Goal: Task Accomplishment & Management: Manage account settings

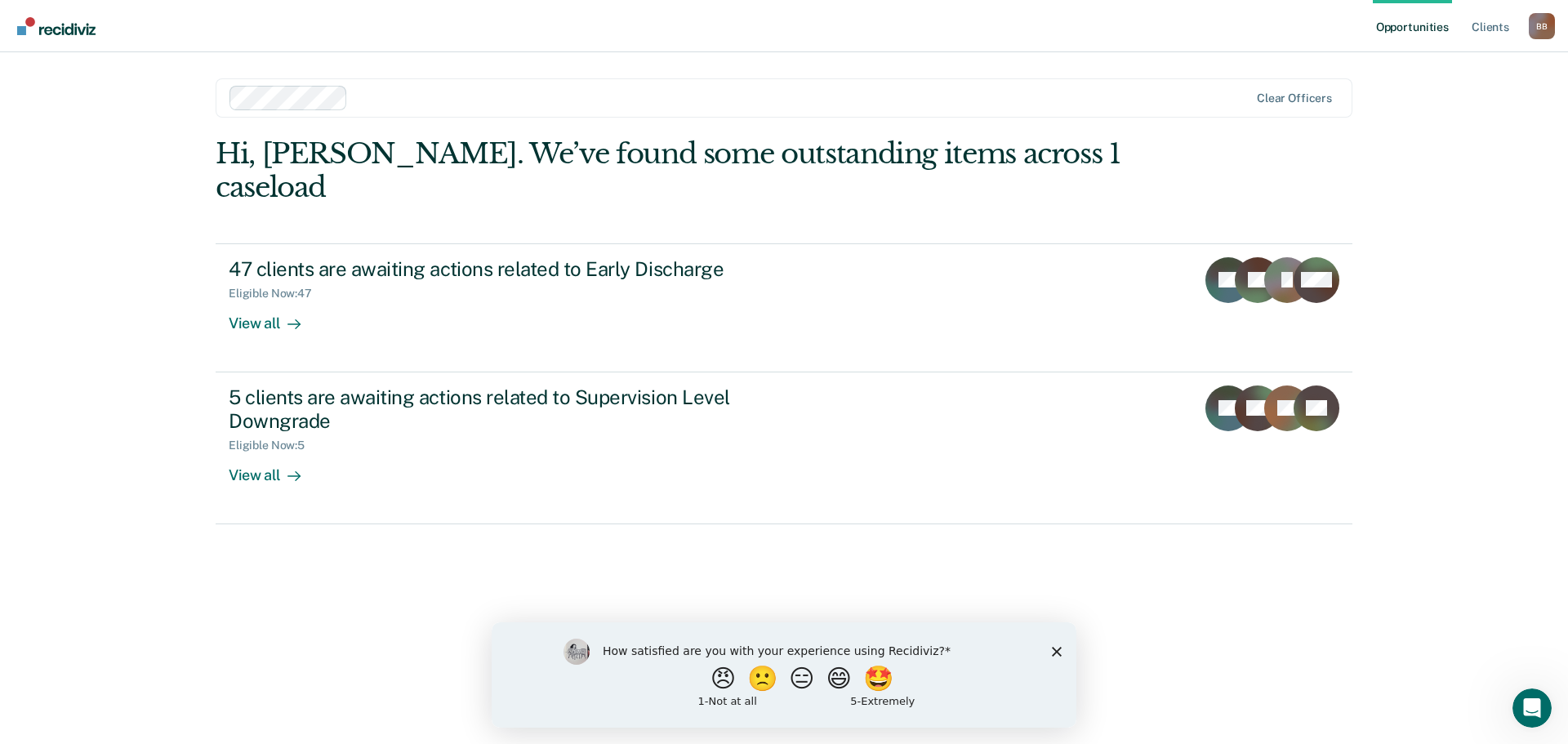
click at [1054, 645] on div "How satisfied are you with your experience using Recidiviz? 😠 🙁 😑 😄 🤩 1 - Not a…" at bounding box center [783, 674] width 585 height 105
drag, startPoint x: 1055, startPoint y: 648, endPoint x: 1060, endPoint y: 634, distance: 14.9
click at [1055, 648] on icon "Close survey" at bounding box center [1057, 651] width 10 height 10
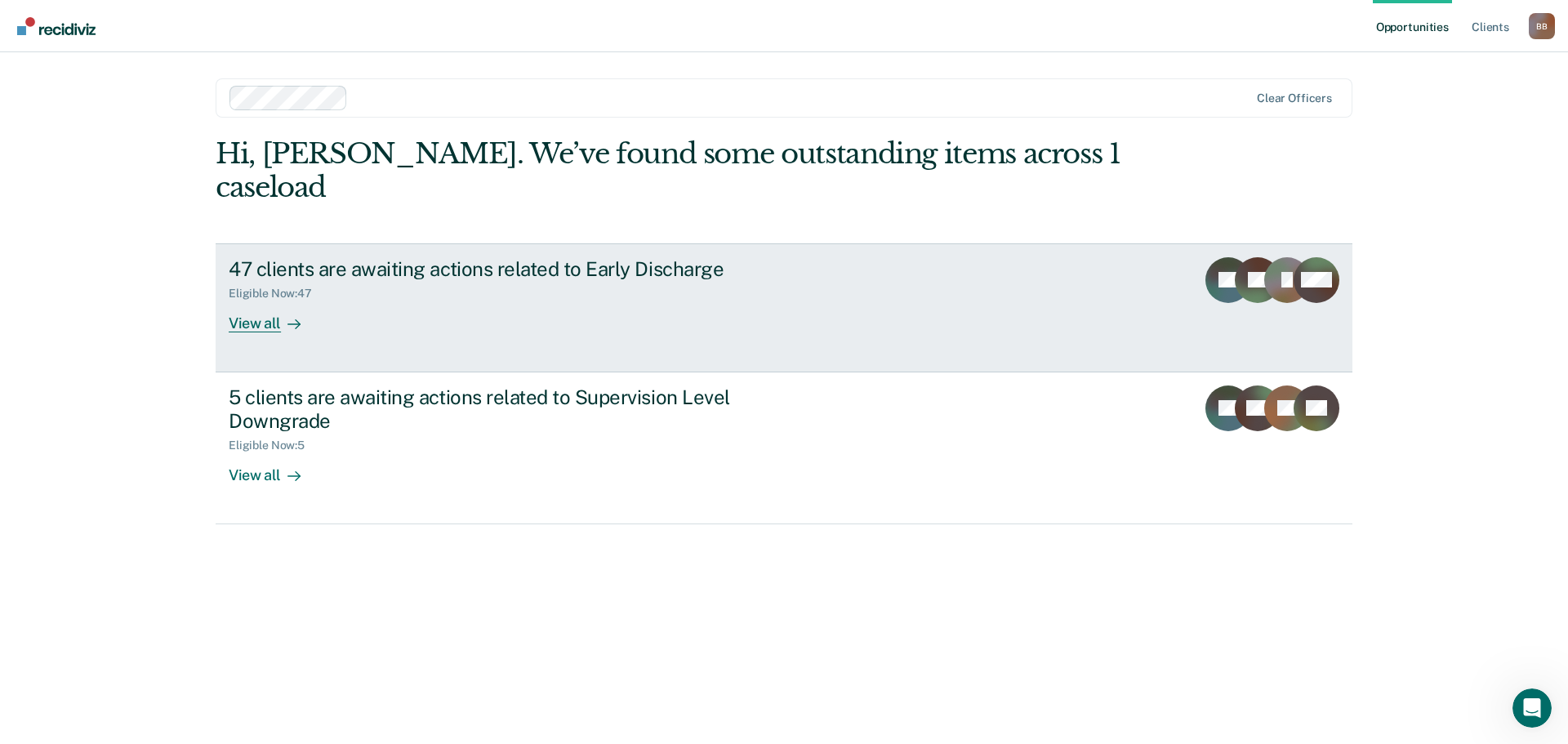
click at [283, 314] on div at bounding box center [291, 323] width 20 height 19
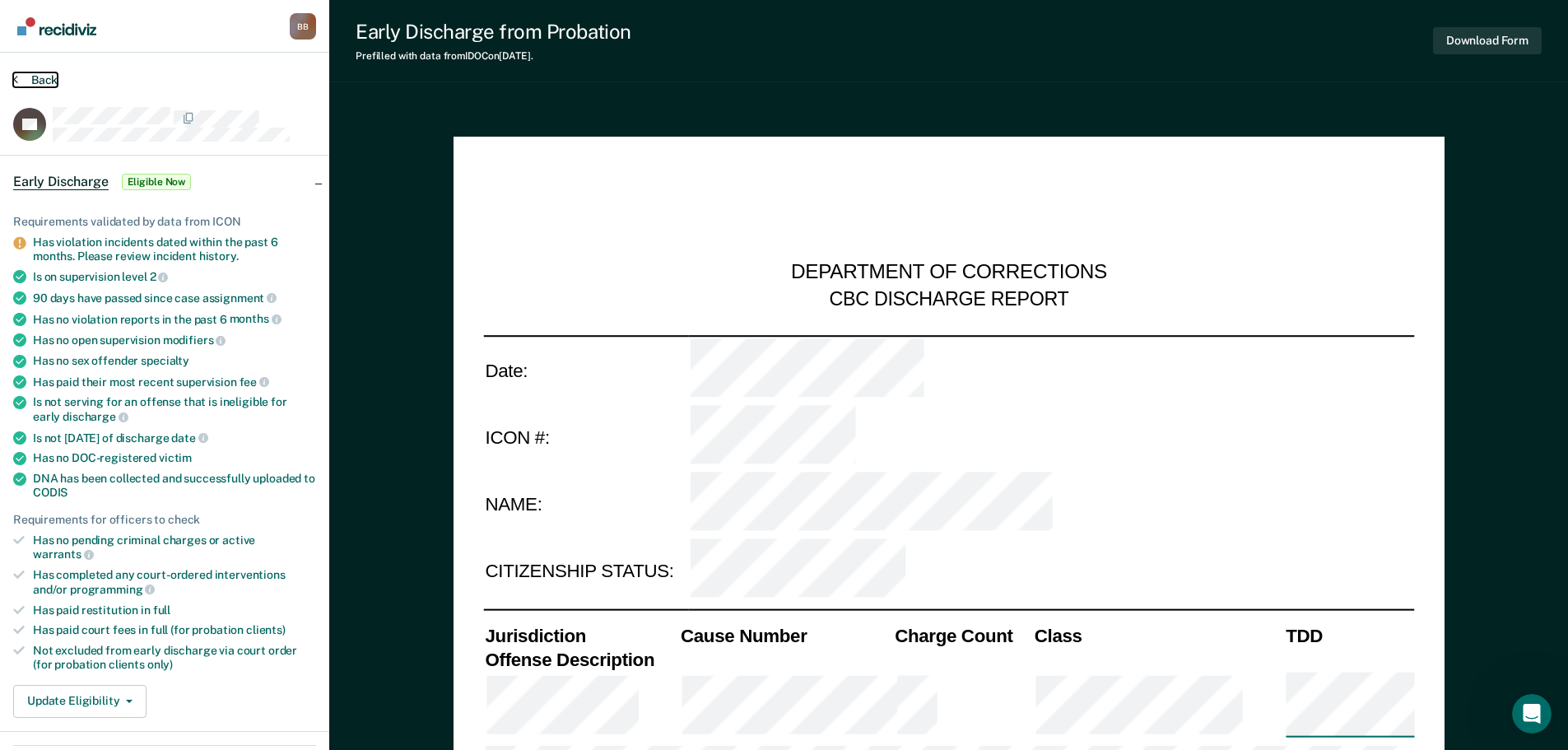
click at [49, 80] on button "Back" at bounding box center [36, 79] width 44 height 14
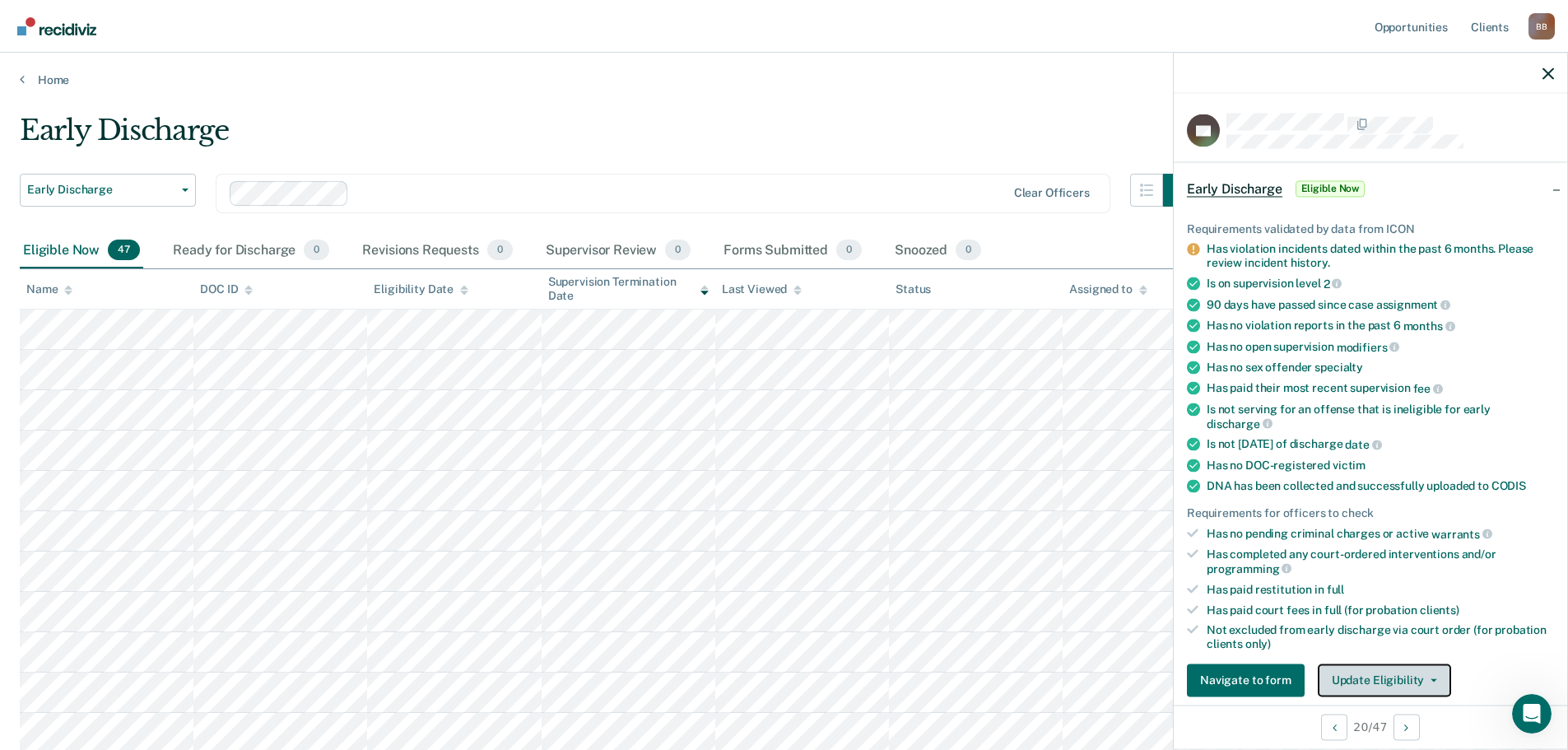
click at [1362, 682] on button "Update Eligibility" at bounding box center [1384, 680] width 134 height 33
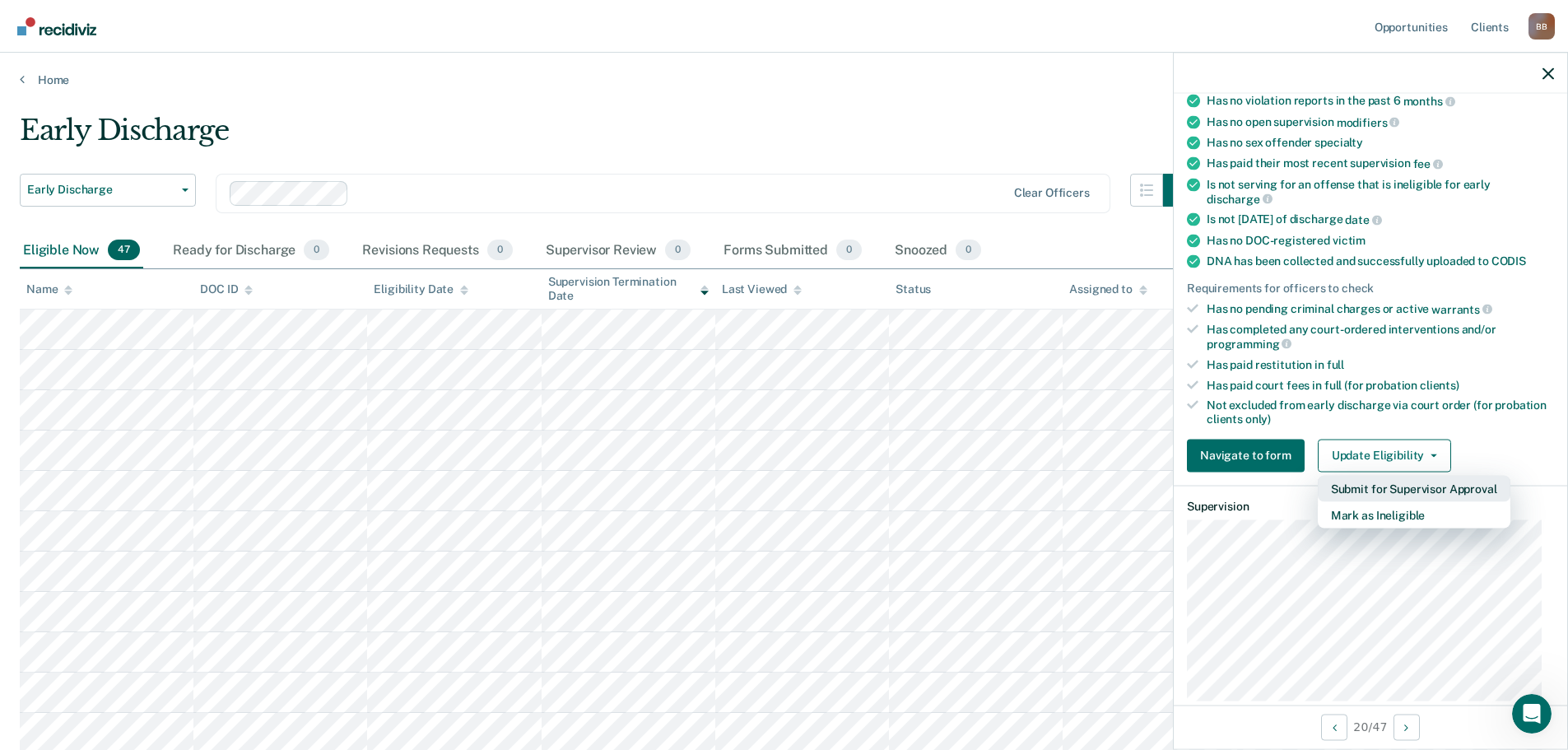
scroll to position [254, 0]
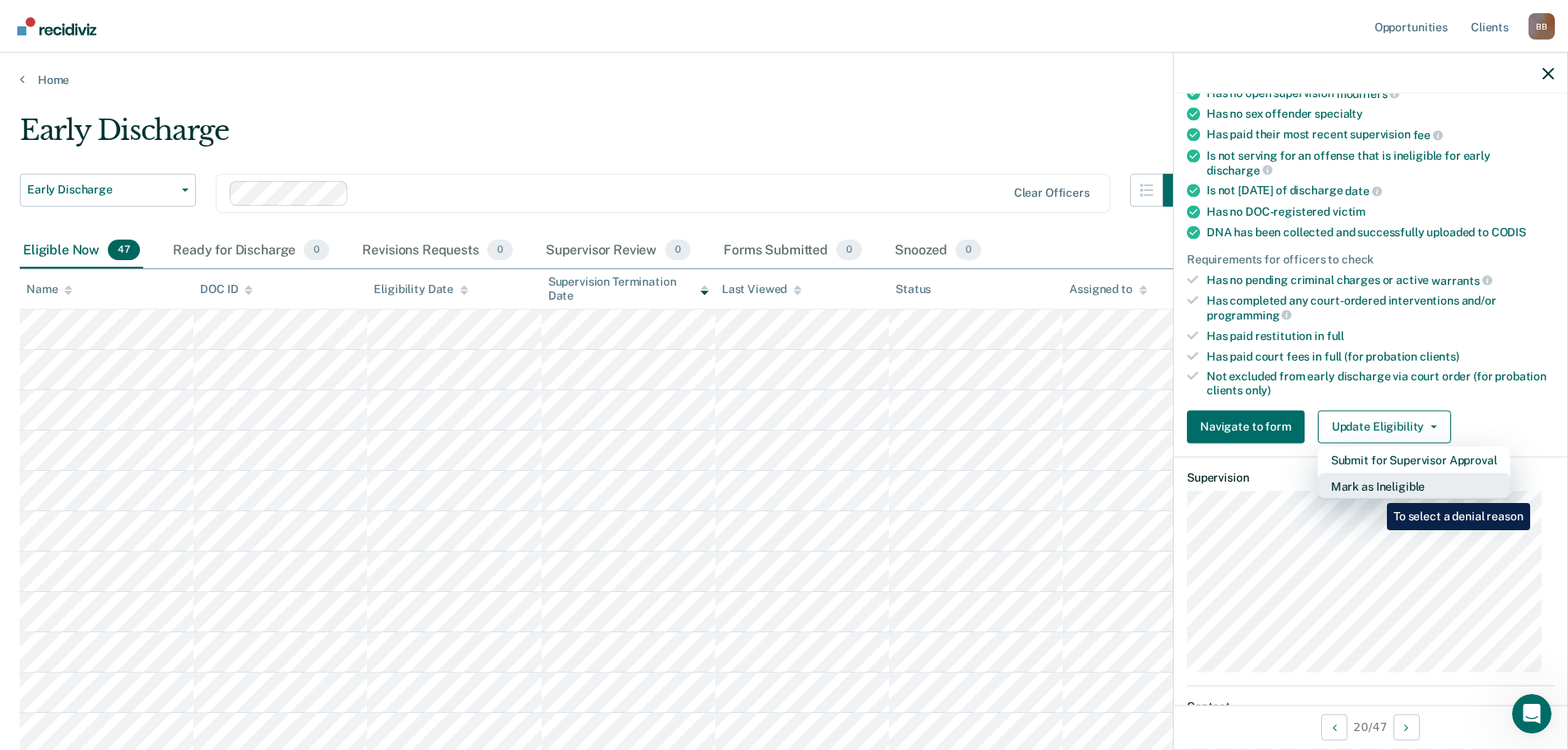
click at [1375, 490] on button "Mark as Ineligible" at bounding box center [1414, 485] width 192 height 26
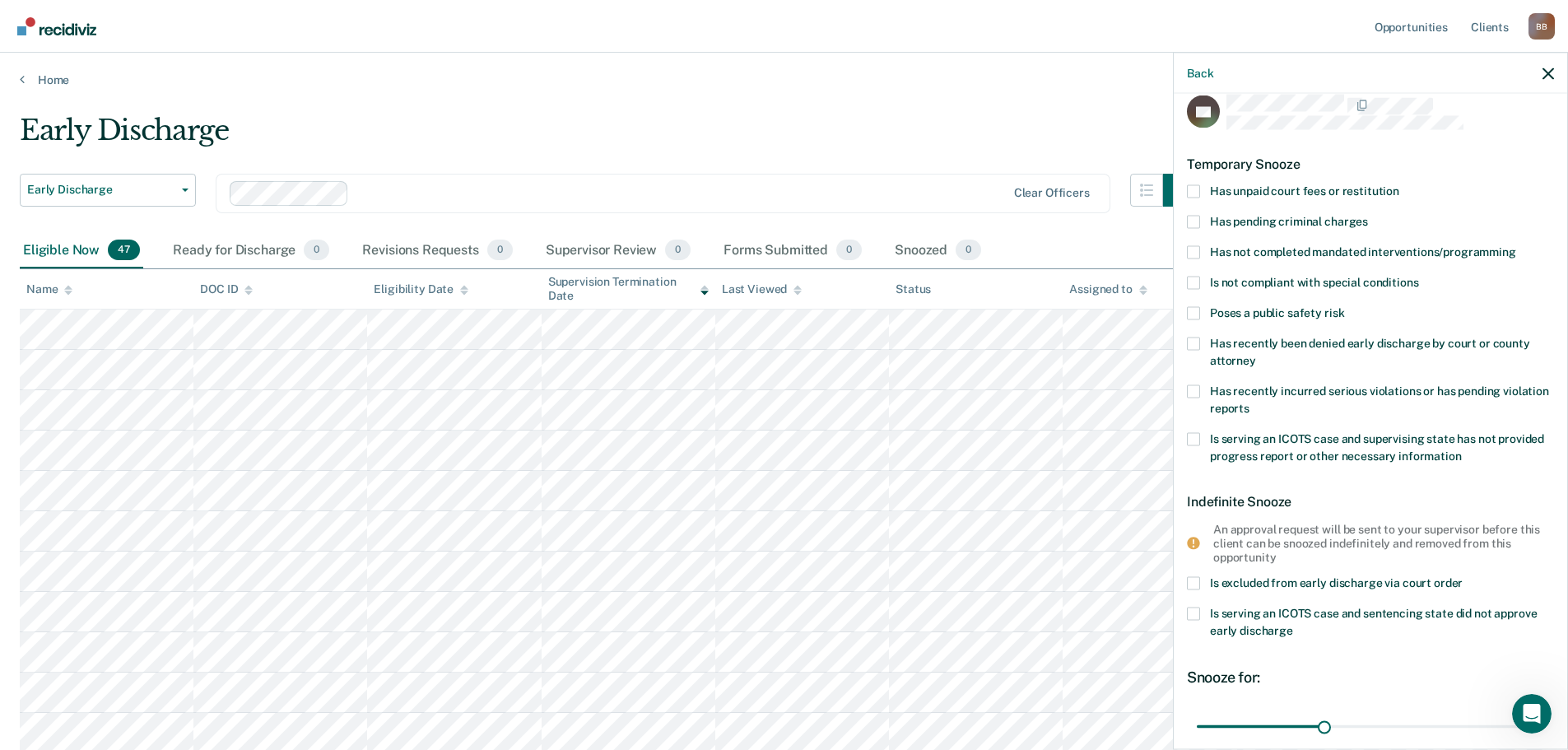
scroll to position [7, 0]
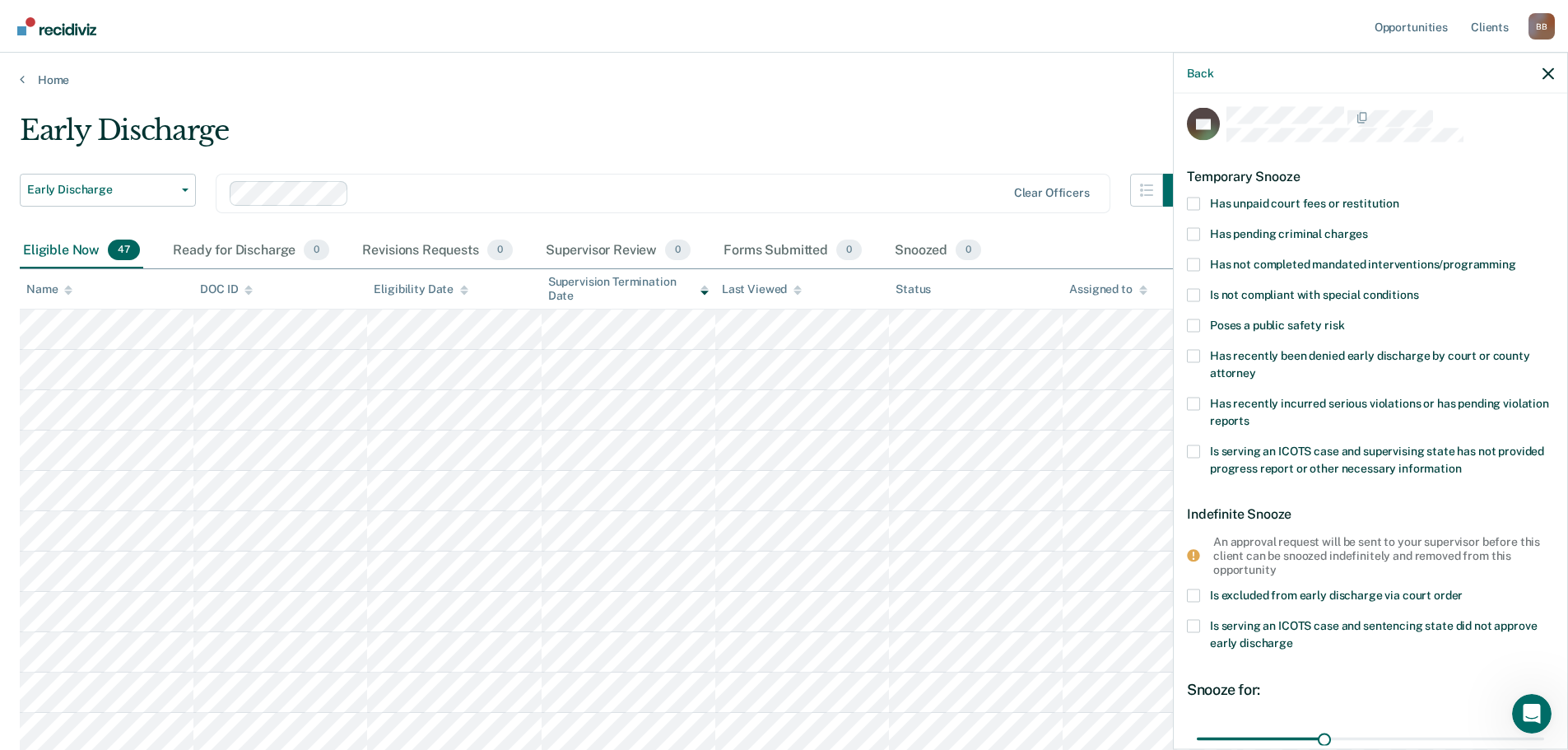
click at [1227, 288] on label "Is not compliant with special conditions" at bounding box center [1371, 297] width 367 height 17
click at [1418, 288] on input "Is not compliant with special conditions" at bounding box center [1418, 288] width 0 height 0
click at [1252, 404] on span "Has recently incurred serious violations or has pending violation reports" at bounding box center [1380, 412] width 339 height 31
click at [1250, 414] on input "Has recently incurred serious violations or has pending violation reports" at bounding box center [1250, 414] width 0 height 0
click at [1222, 289] on span "Is not compliant with special conditions" at bounding box center [1314, 294] width 209 height 13
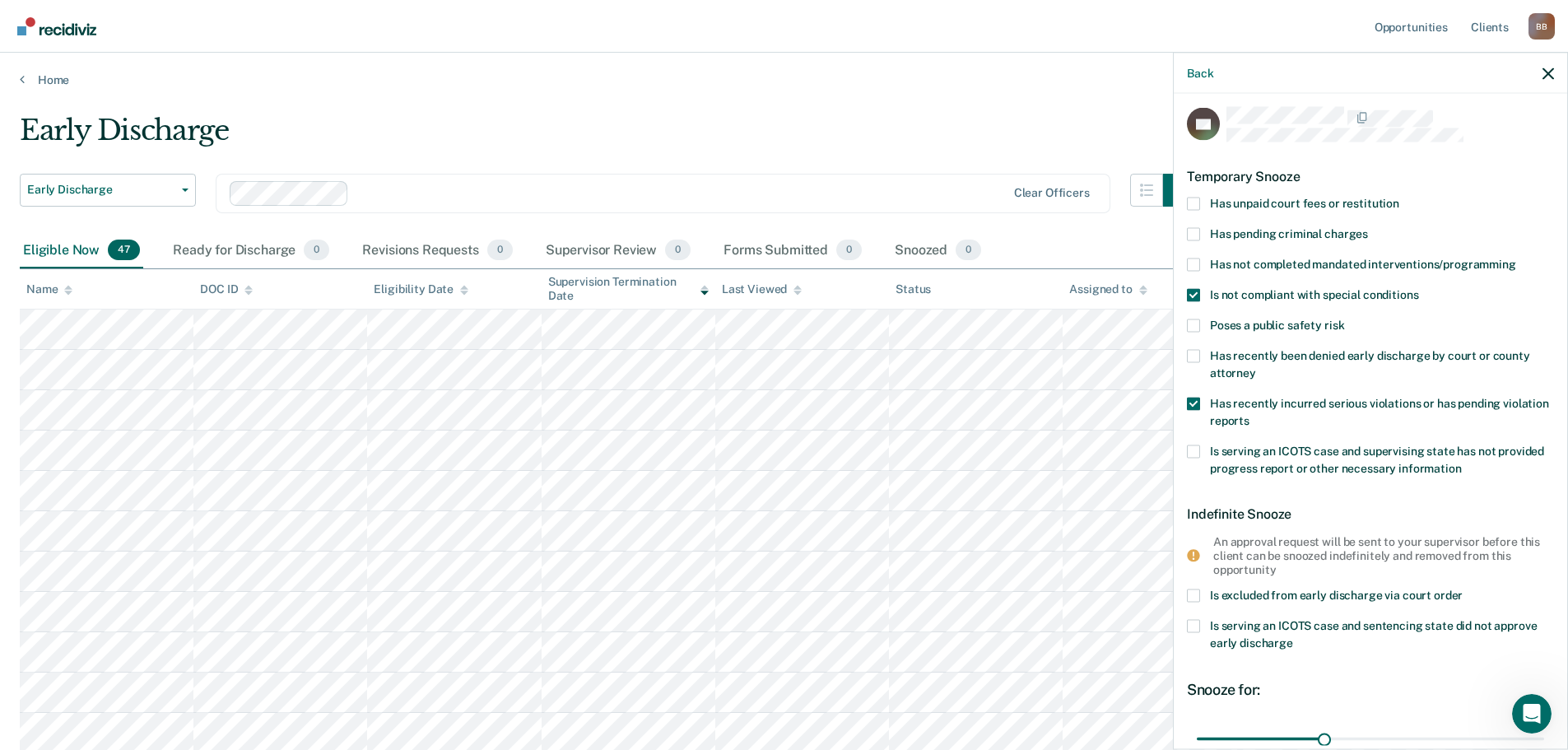
click at [1418, 288] on input "Is not compliant with special conditions" at bounding box center [1418, 288] width 0 height 0
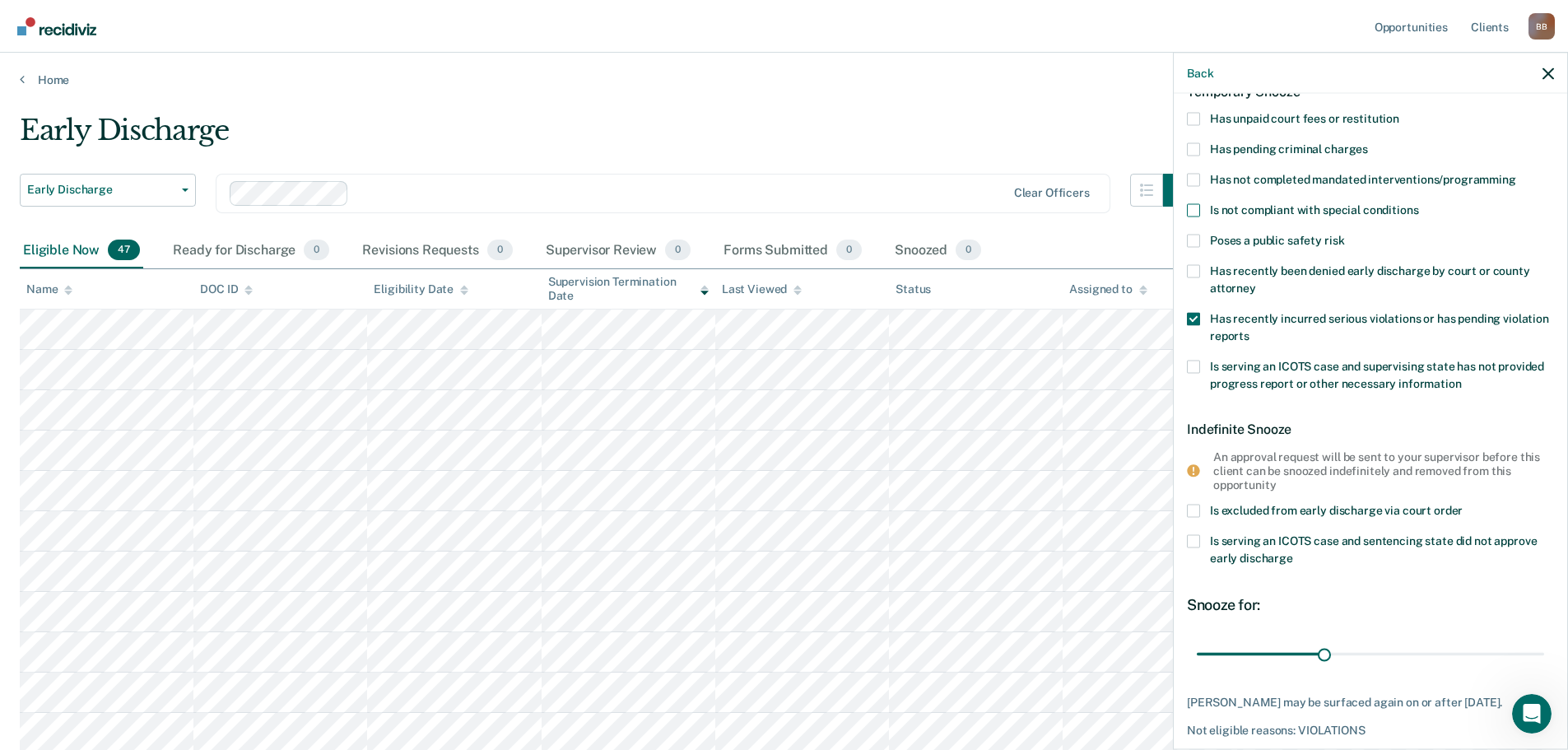
scroll to position [170, 0]
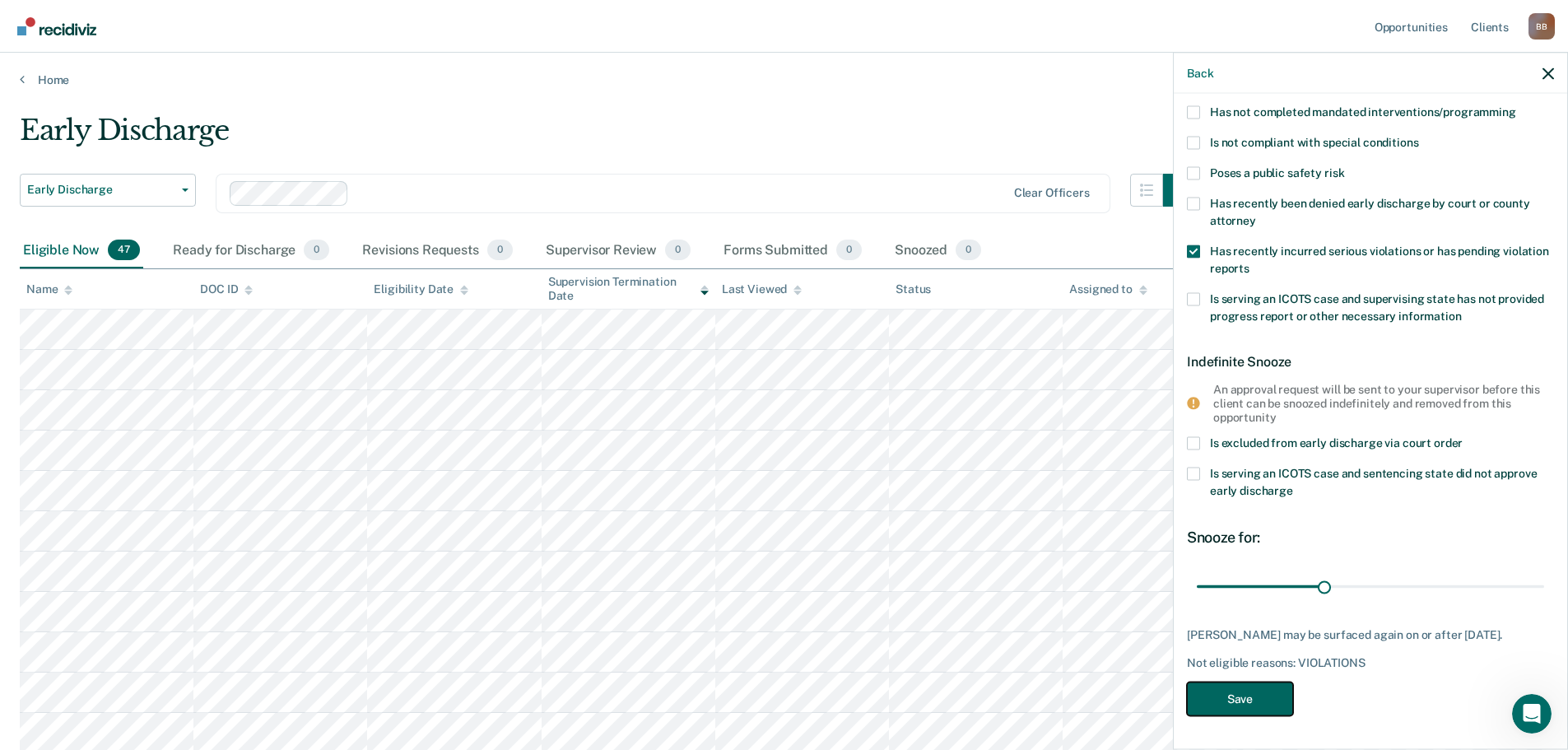
click at [1277, 690] on button "Save" at bounding box center [1240, 699] width 106 height 34
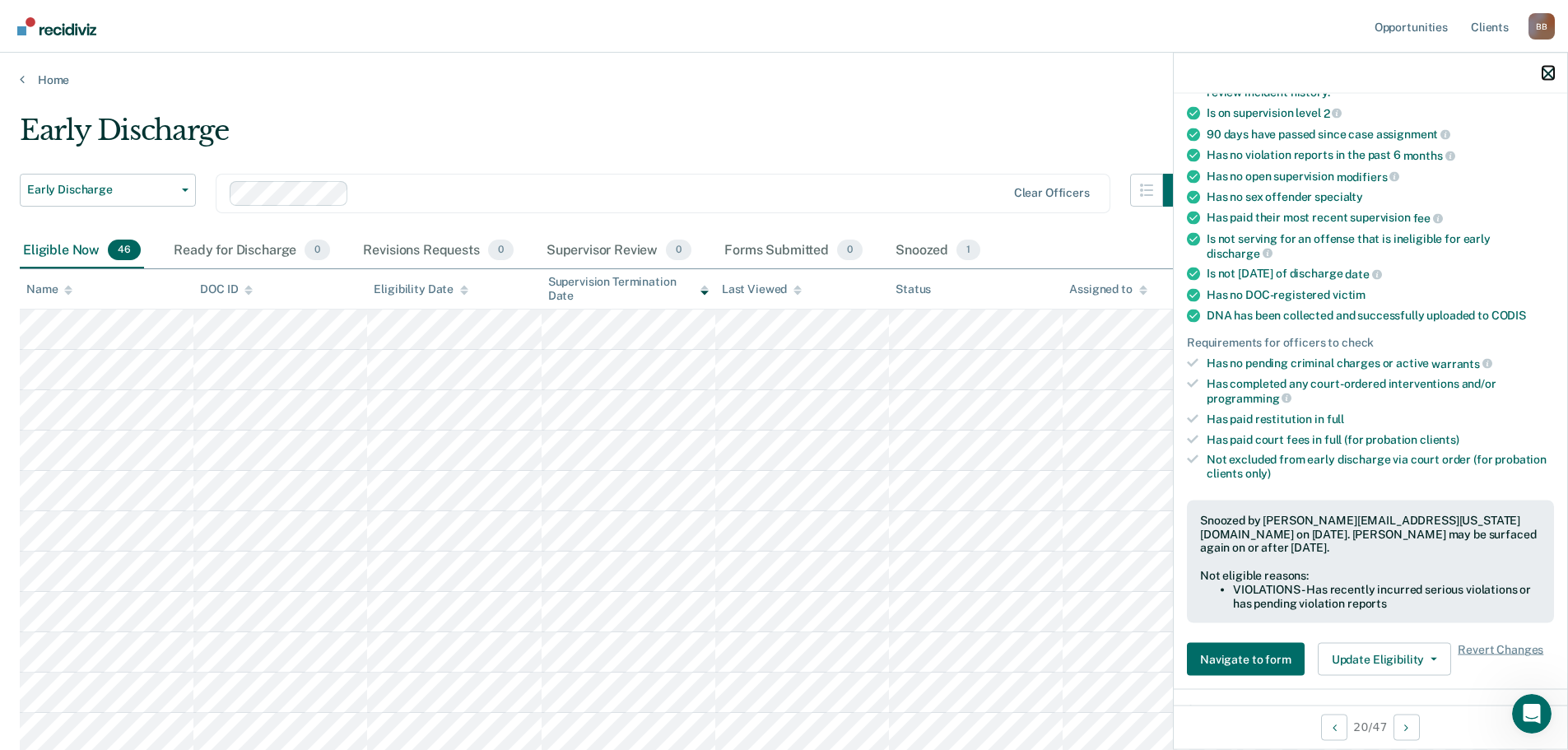
click at [1547, 75] on icon "button" at bounding box center [1548, 73] width 12 height 12
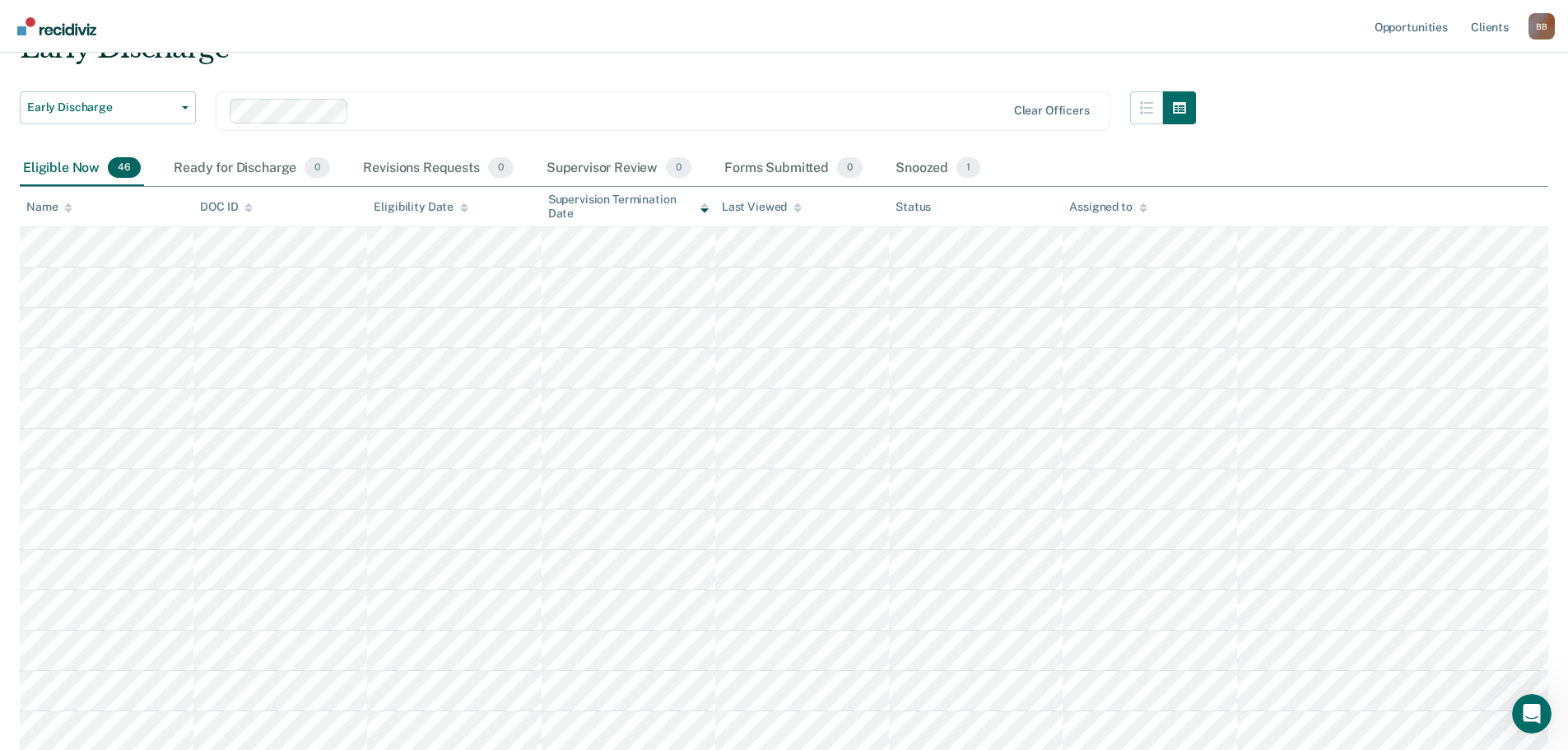
scroll to position [0, 0]
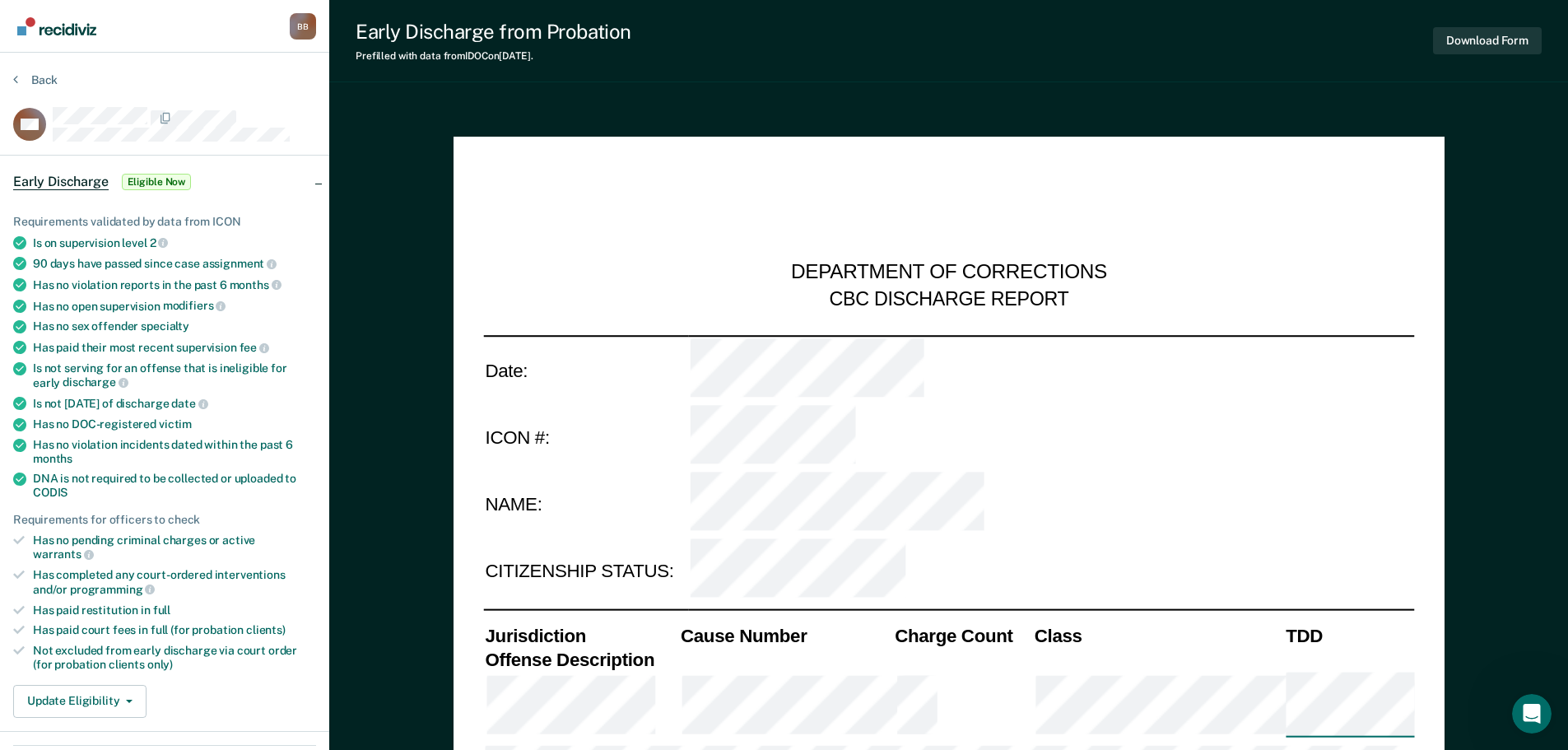
type textarea "x"
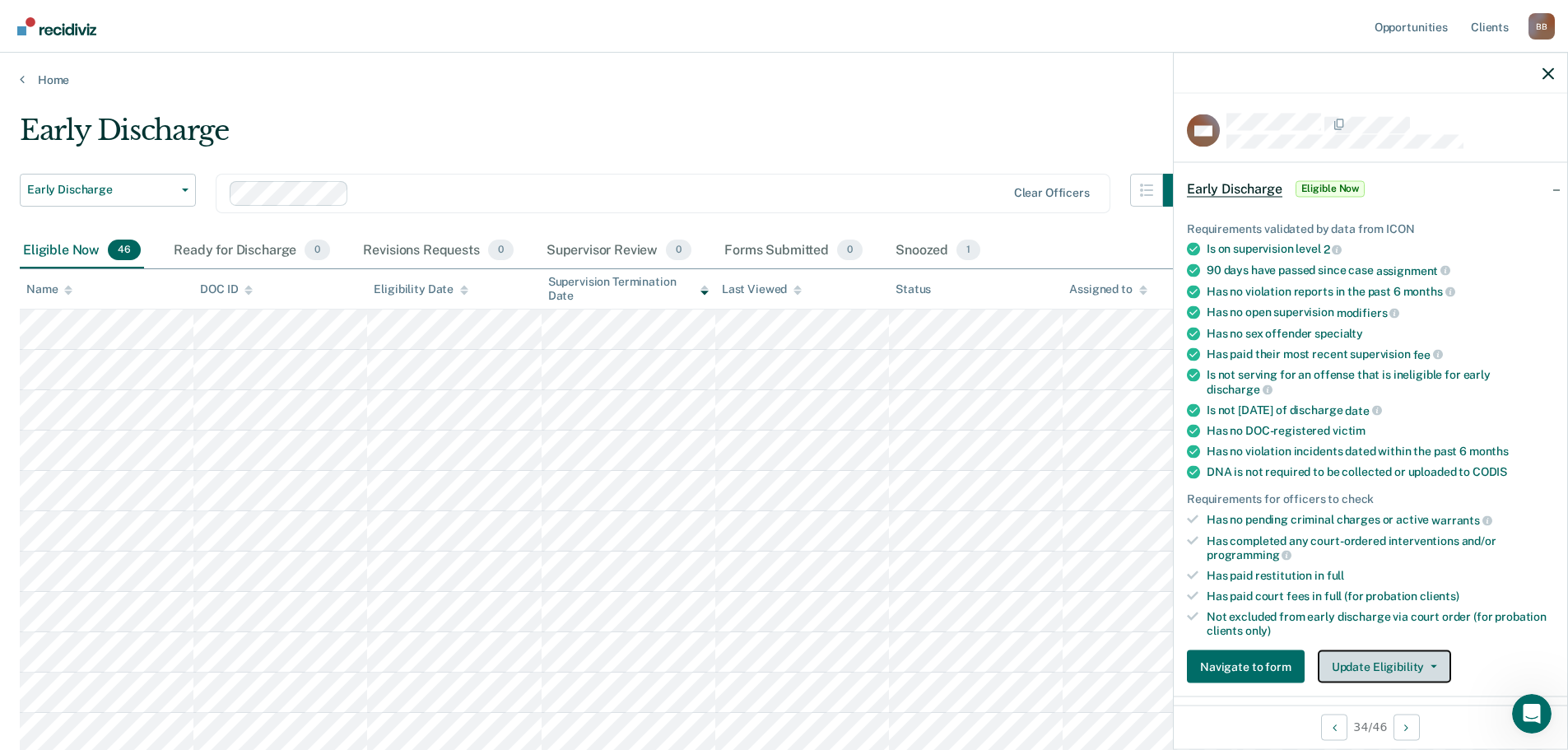
click at [1421, 667] on button "Update Eligibility" at bounding box center [1384, 666] width 134 height 33
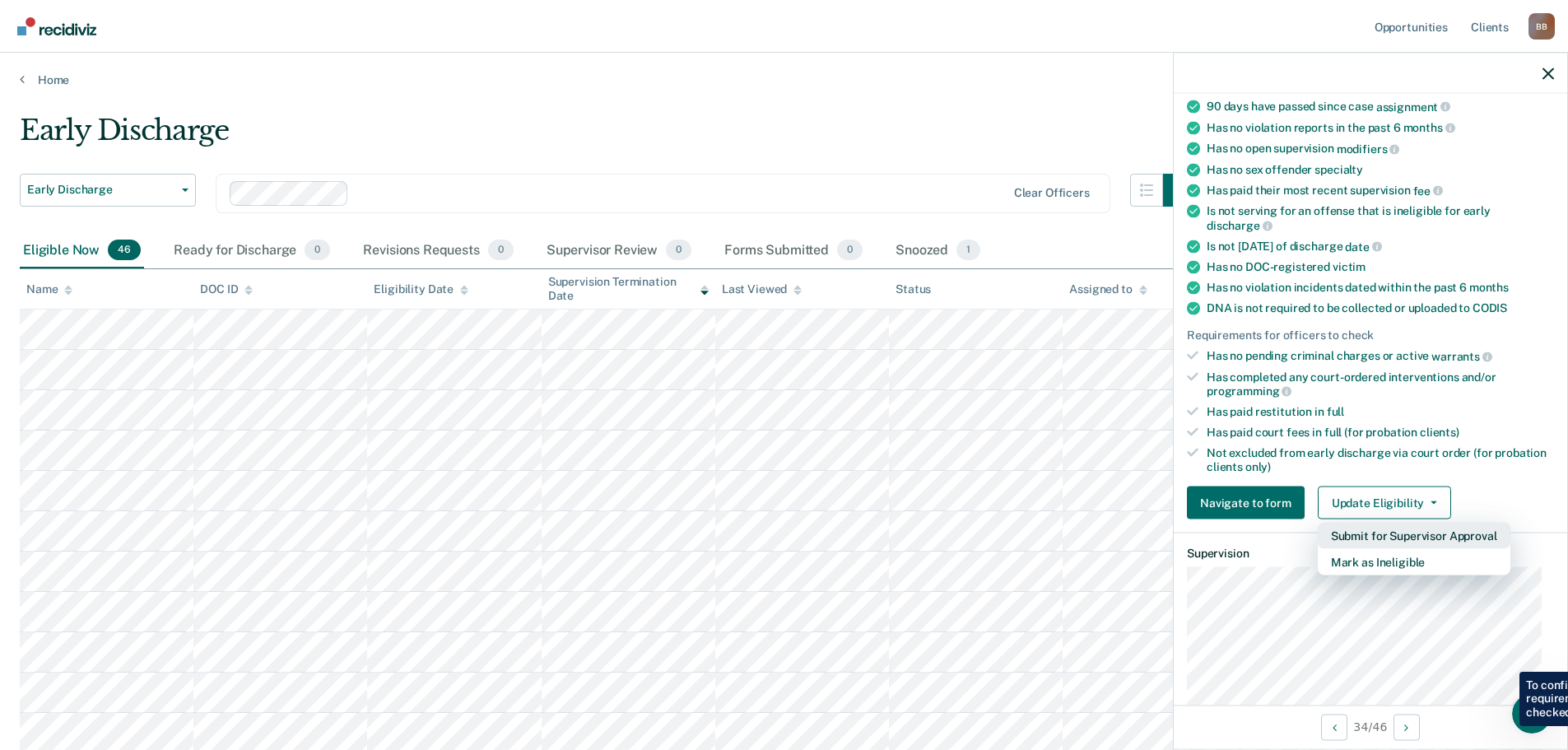
scroll to position [164, 0]
click at [1387, 559] on button "Mark as Ineligible" at bounding box center [1414, 561] width 192 height 26
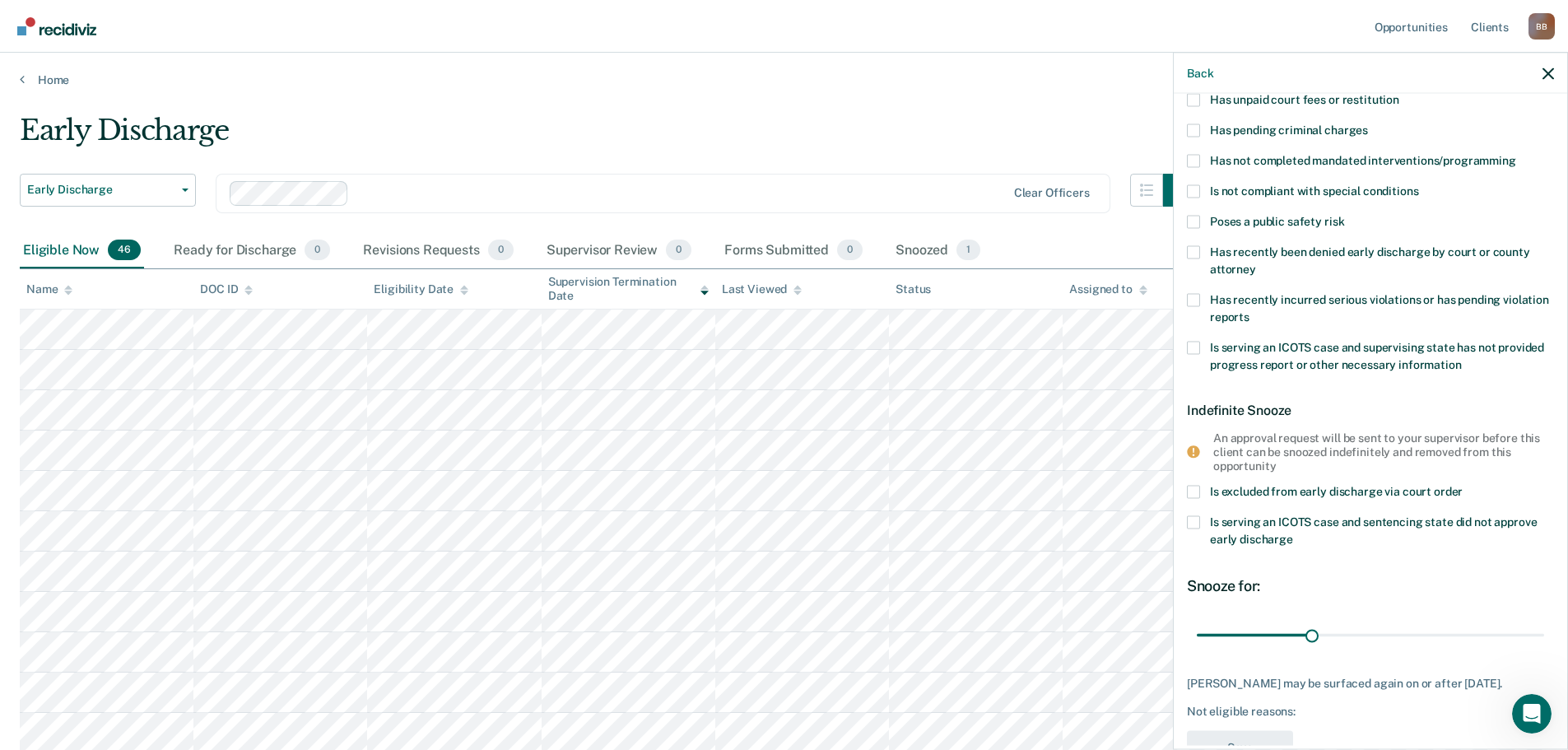
scroll to position [0, 0]
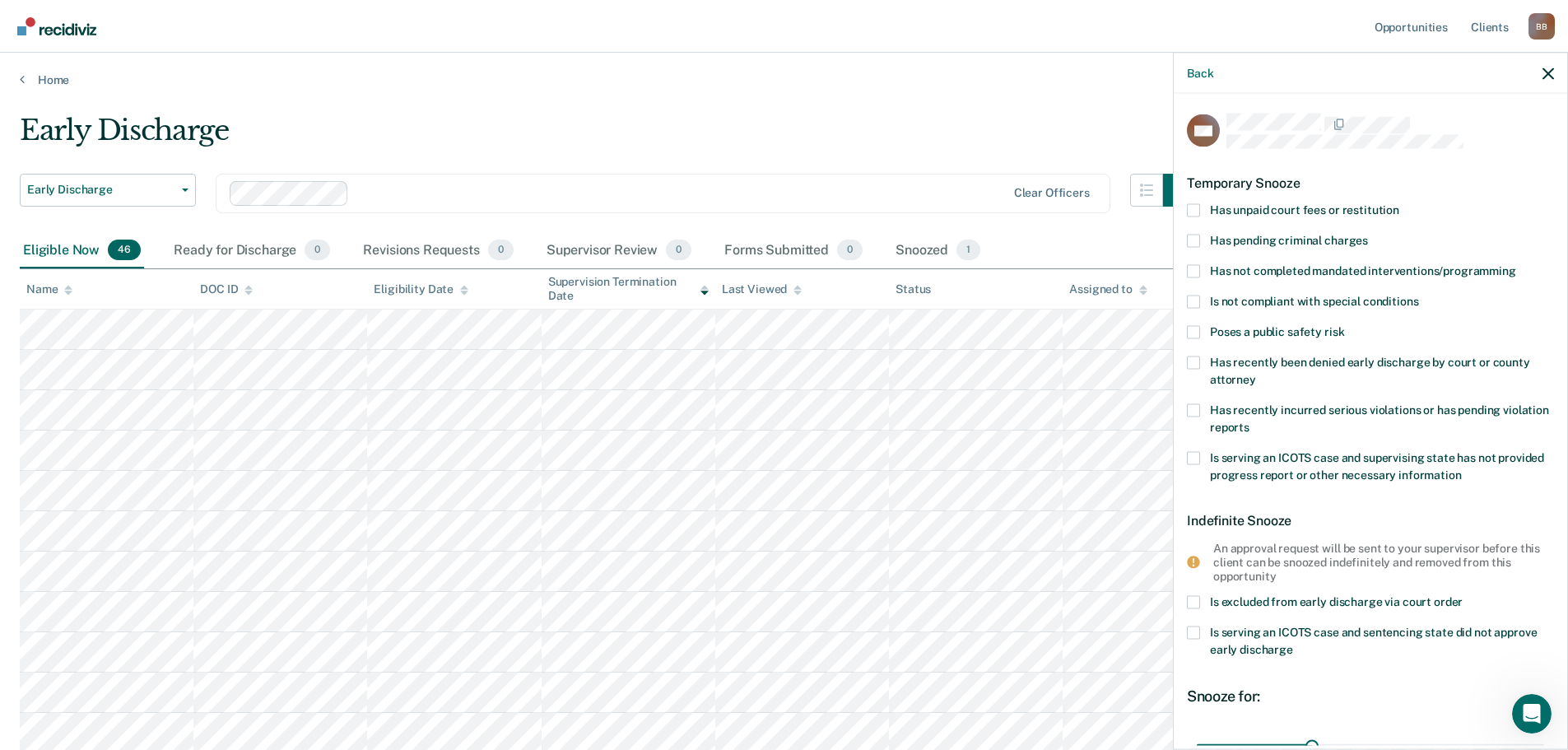
click at [1201, 209] on label "Has unpaid court fees or restitution" at bounding box center [1371, 212] width 367 height 17
click at [1399, 203] on input "Has unpaid court fees or restitution" at bounding box center [1399, 203] width 0 height 0
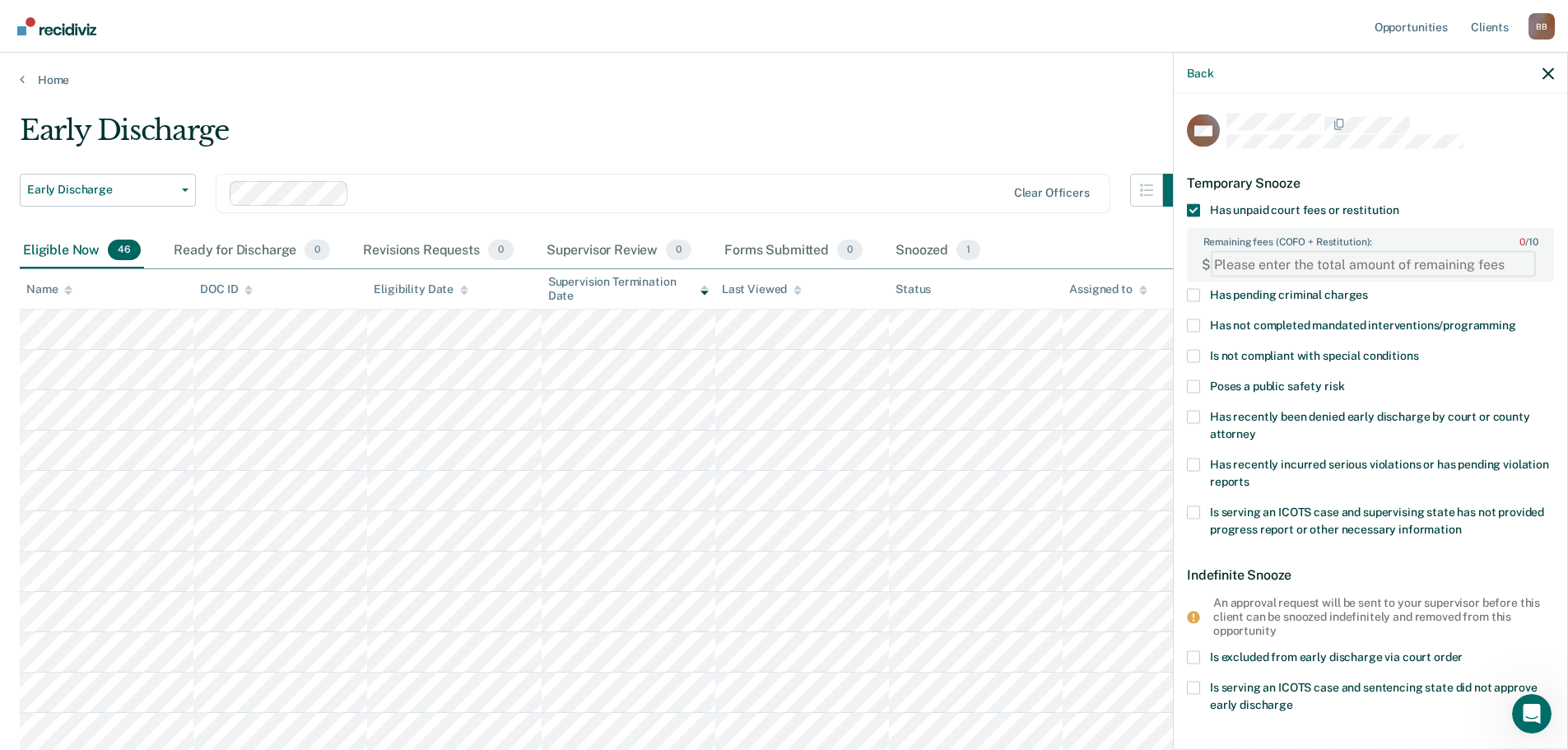
paste FEESReasonInput "1805.00"
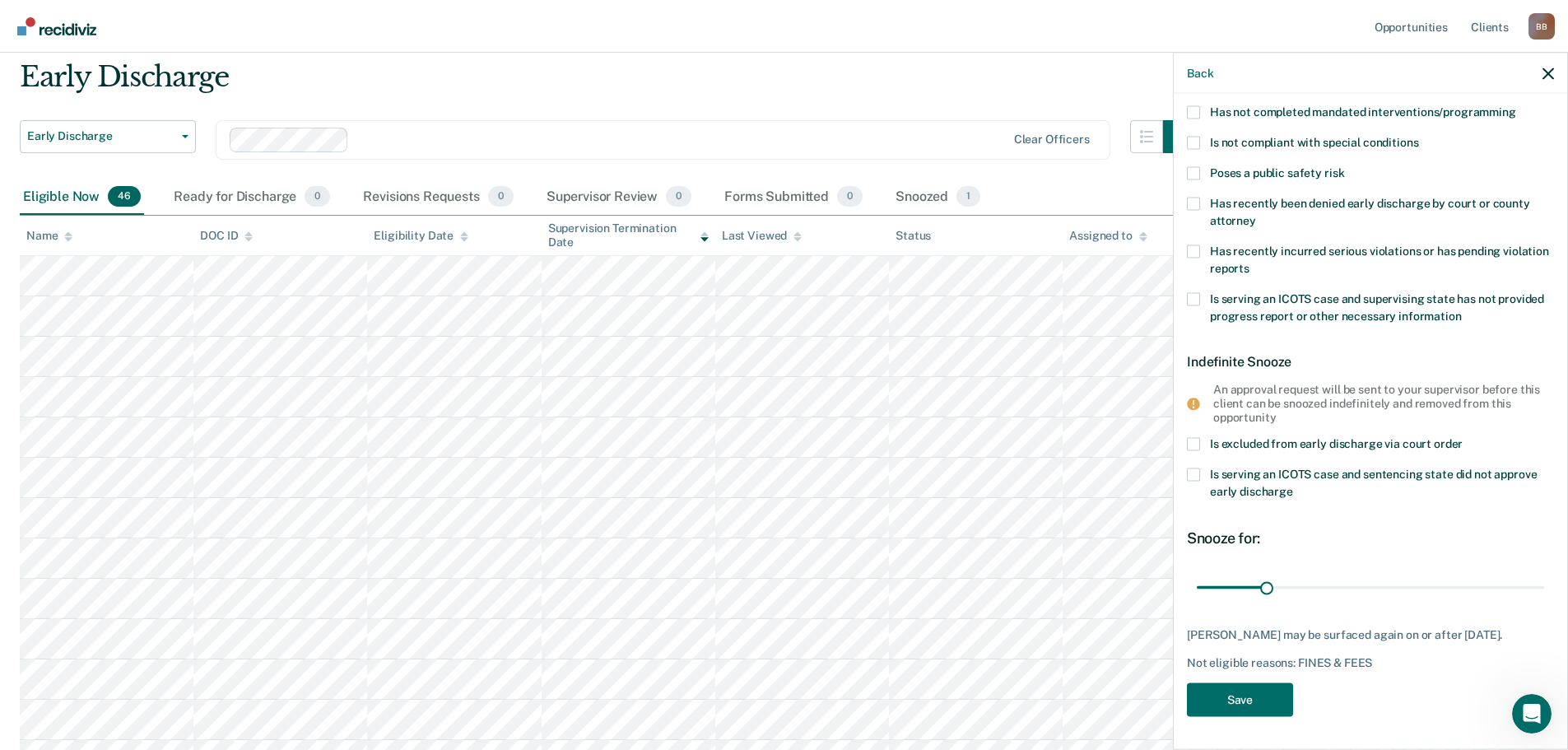
scroll to position [83, 0]
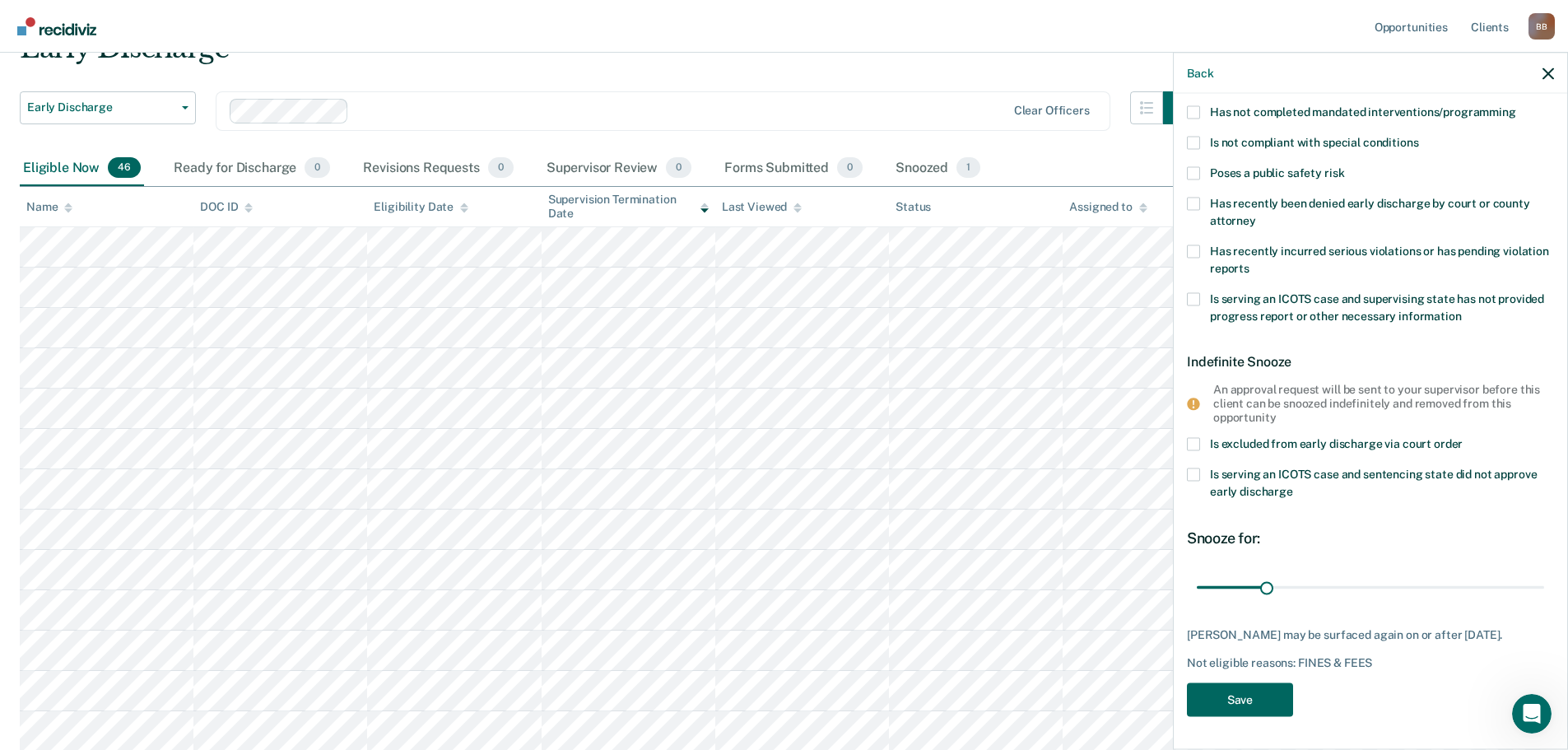
type FEESReasonInput "1805.00"
click at [1251, 690] on button "Save" at bounding box center [1240, 699] width 106 height 34
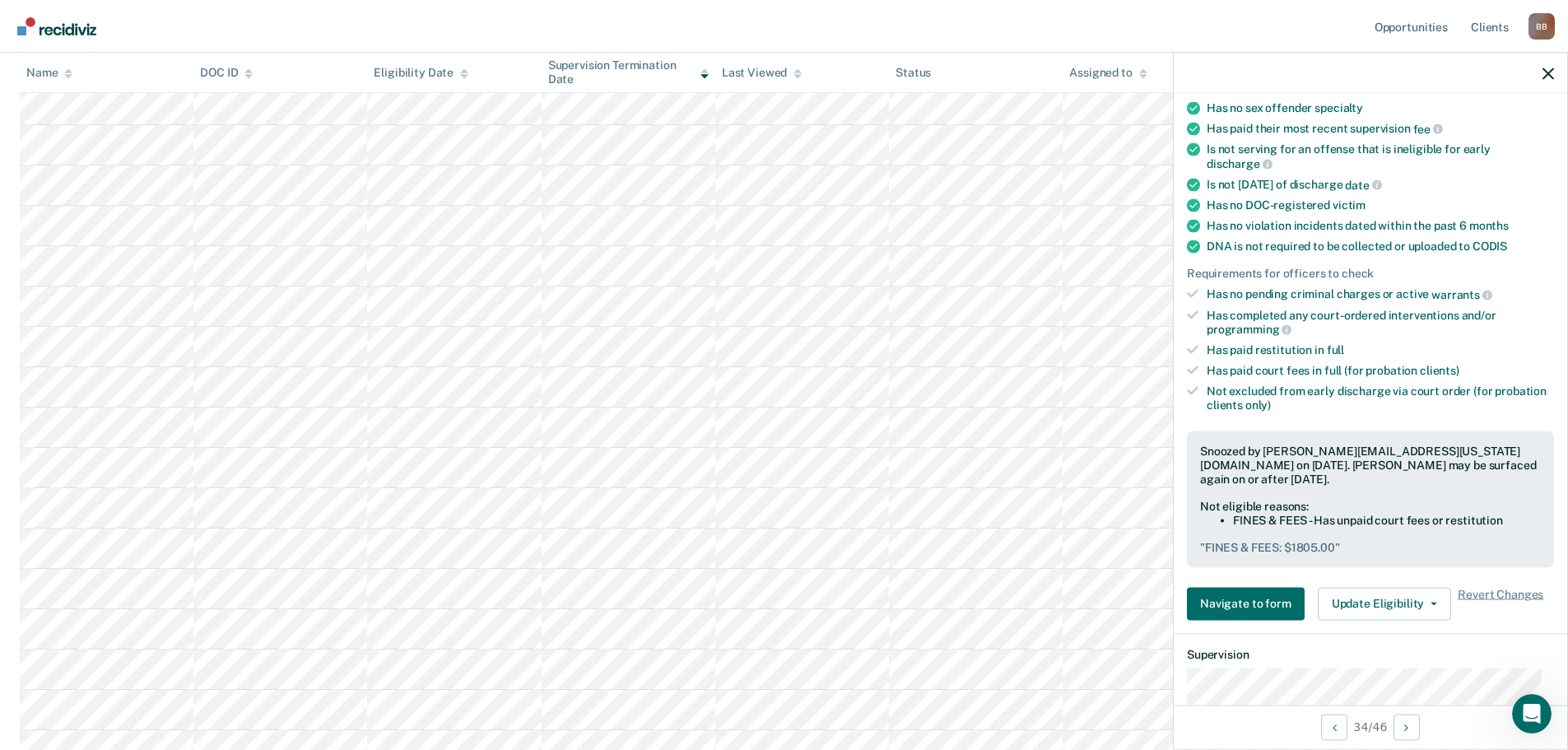
scroll to position [576, 0]
click at [1406, 603] on button "Update Eligibility" at bounding box center [1384, 603] width 134 height 33
click at [1424, 604] on span "button" at bounding box center [1431, 603] width 13 height 3
click at [1431, 602] on icon "button" at bounding box center [1433, 603] width 7 height 3
click at [1431, 604] on icon "button" at bounding box center [1433, 603] width 7 height 3
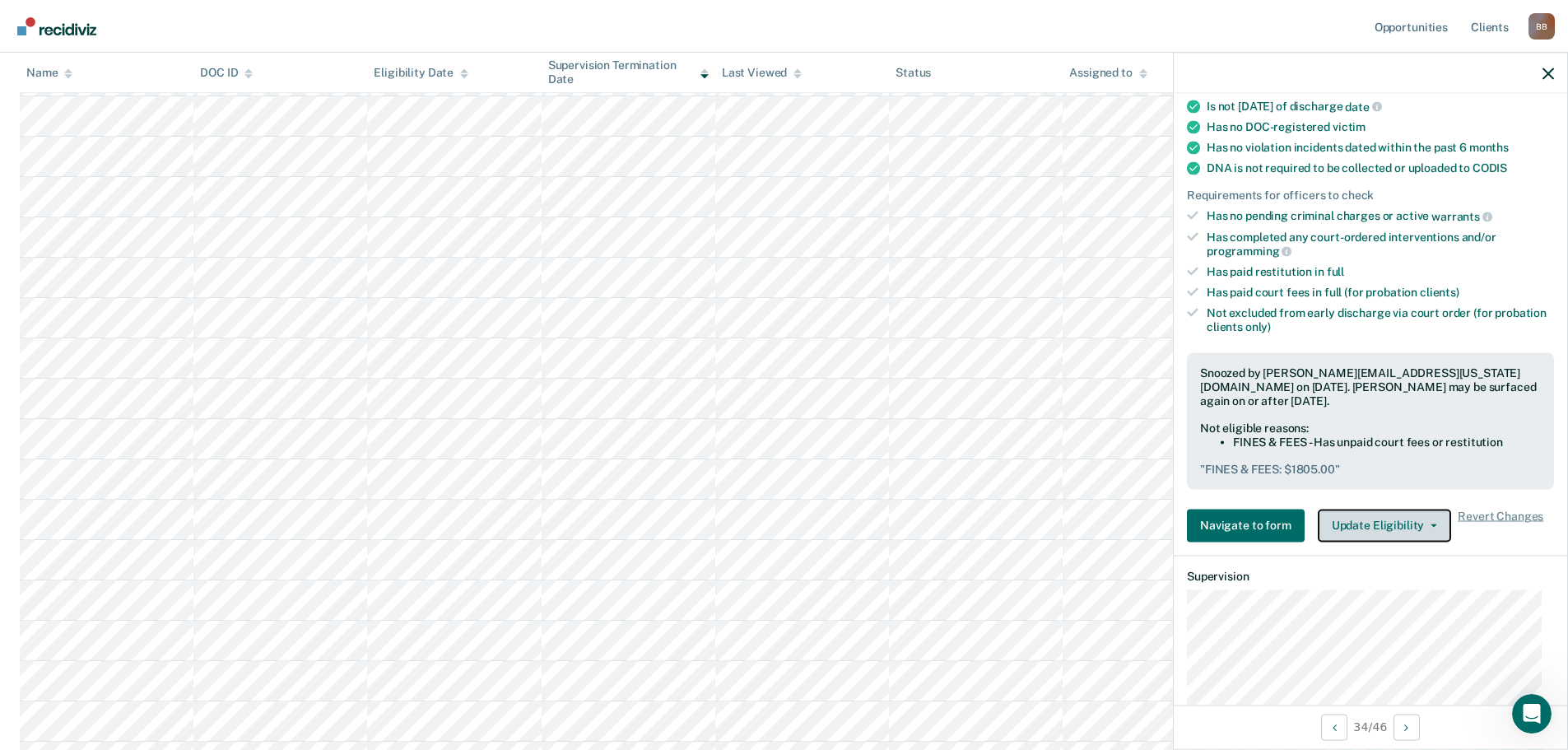
scroll to position [554, 0]
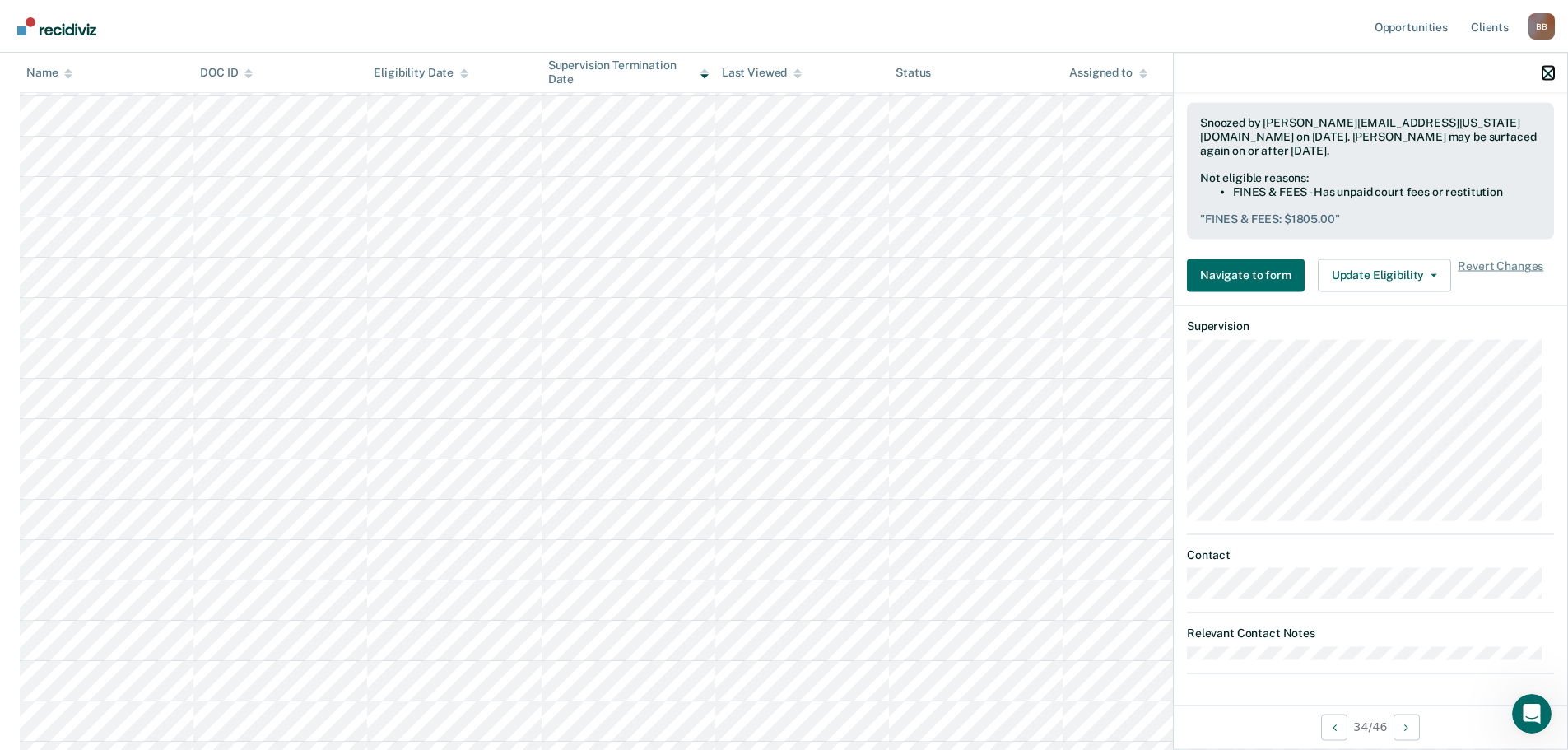
click at [1550, 71] on icon "button" at bounding box center [1548, 73] width 12 height 12
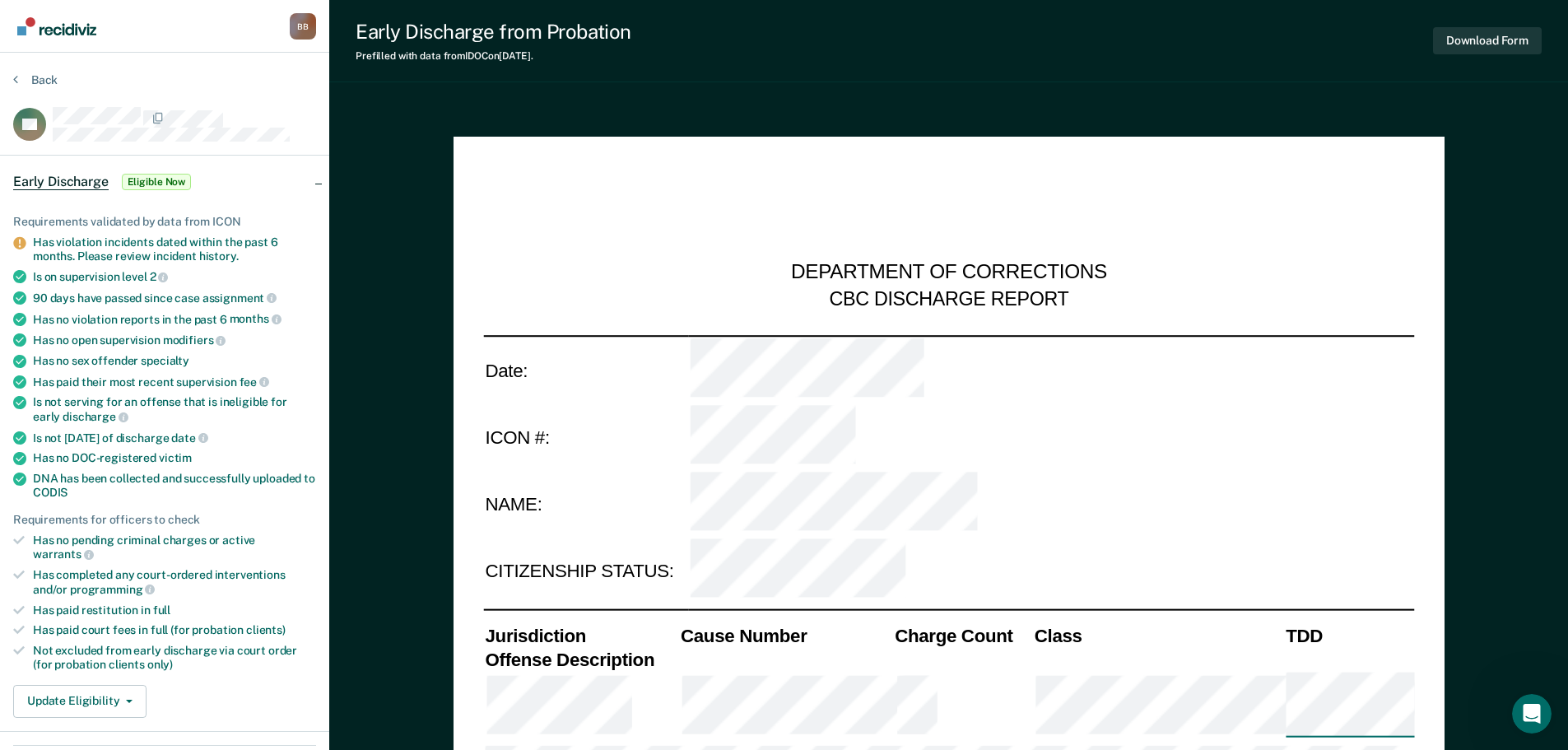
type textarea "x"
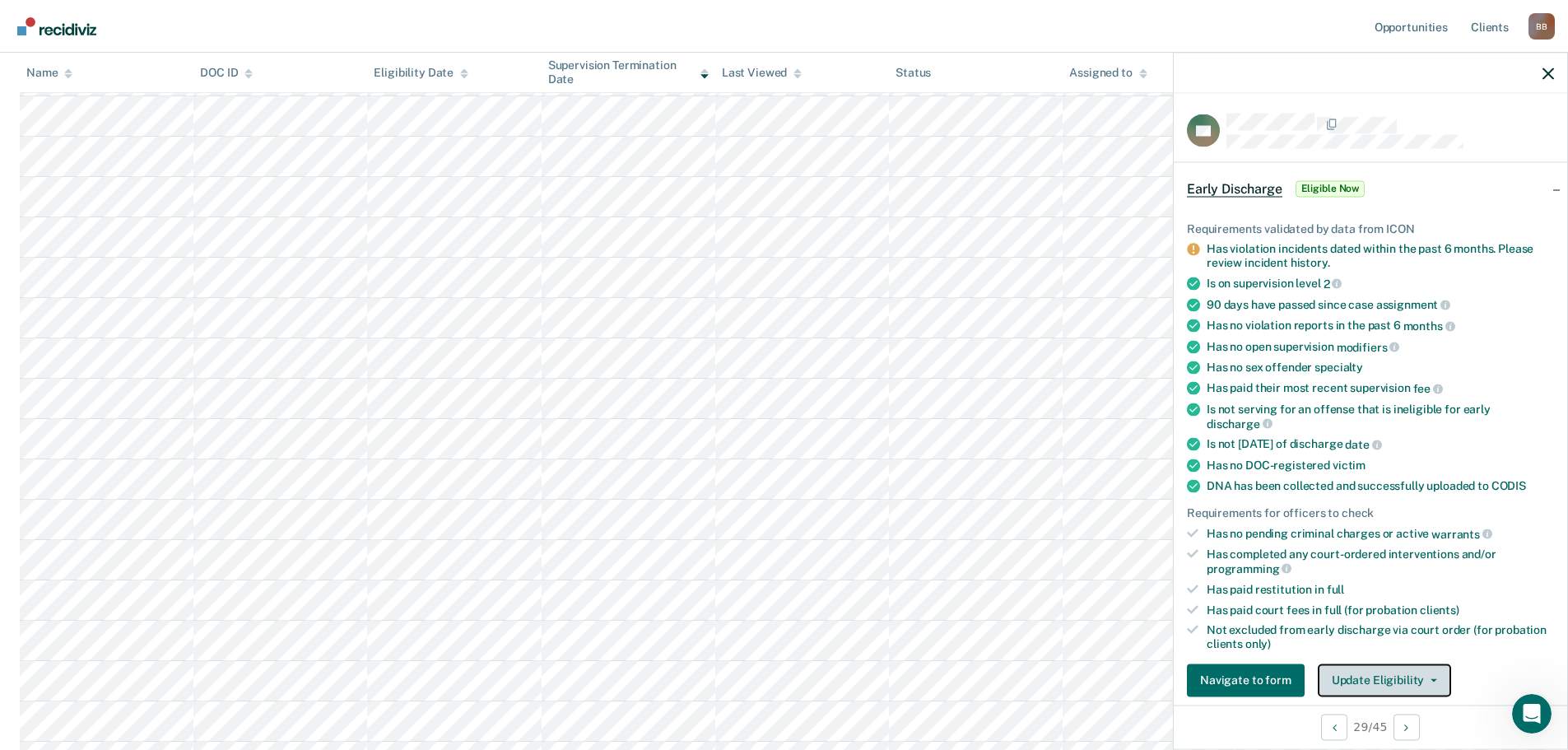
click at [1419, 684] on button "Update Eligibility" at bounding box center [1384, 680] width 134 height 33
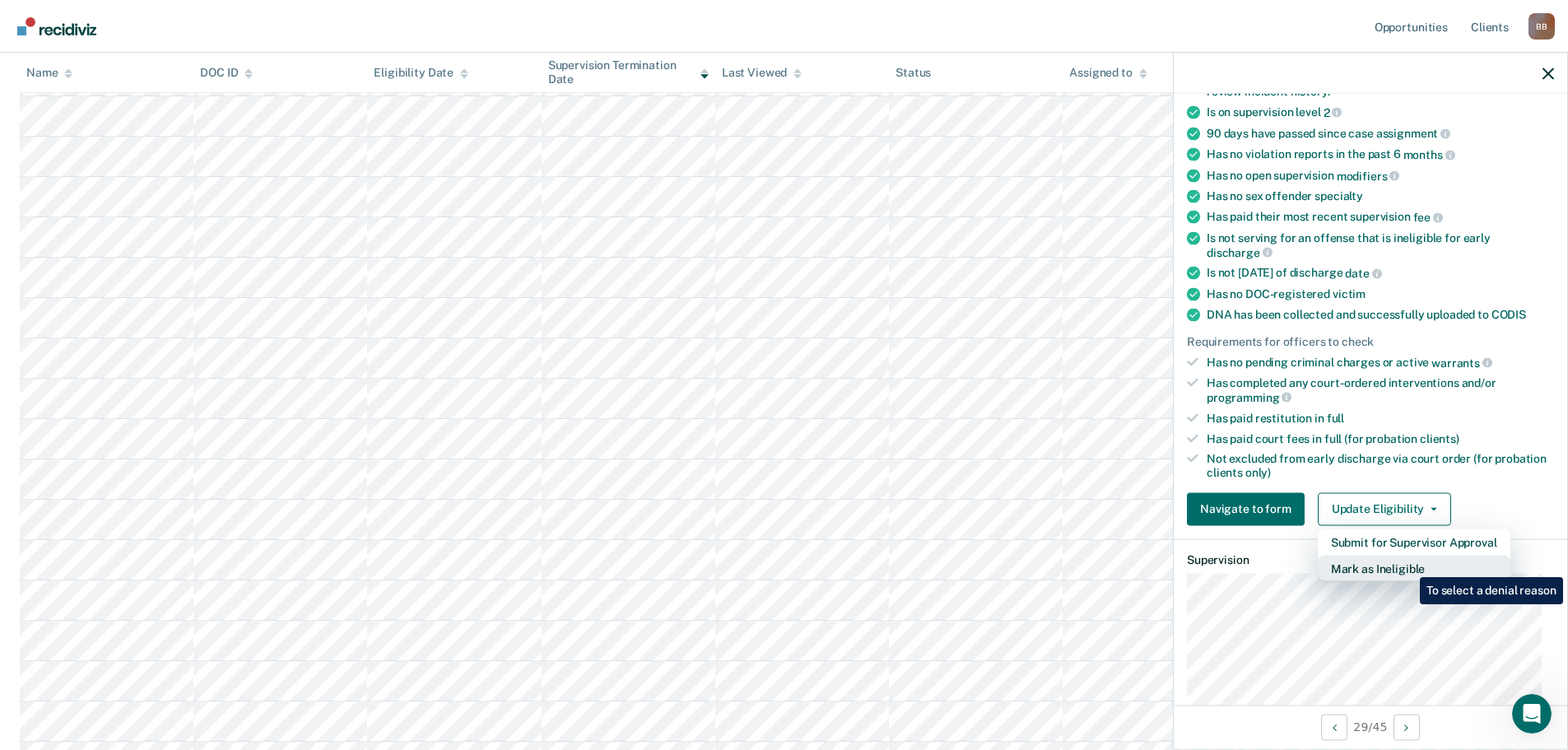
click at [1407, 564] on button "Mark as Ineligible" at bounding box center [1414, 567] width 192 height 26
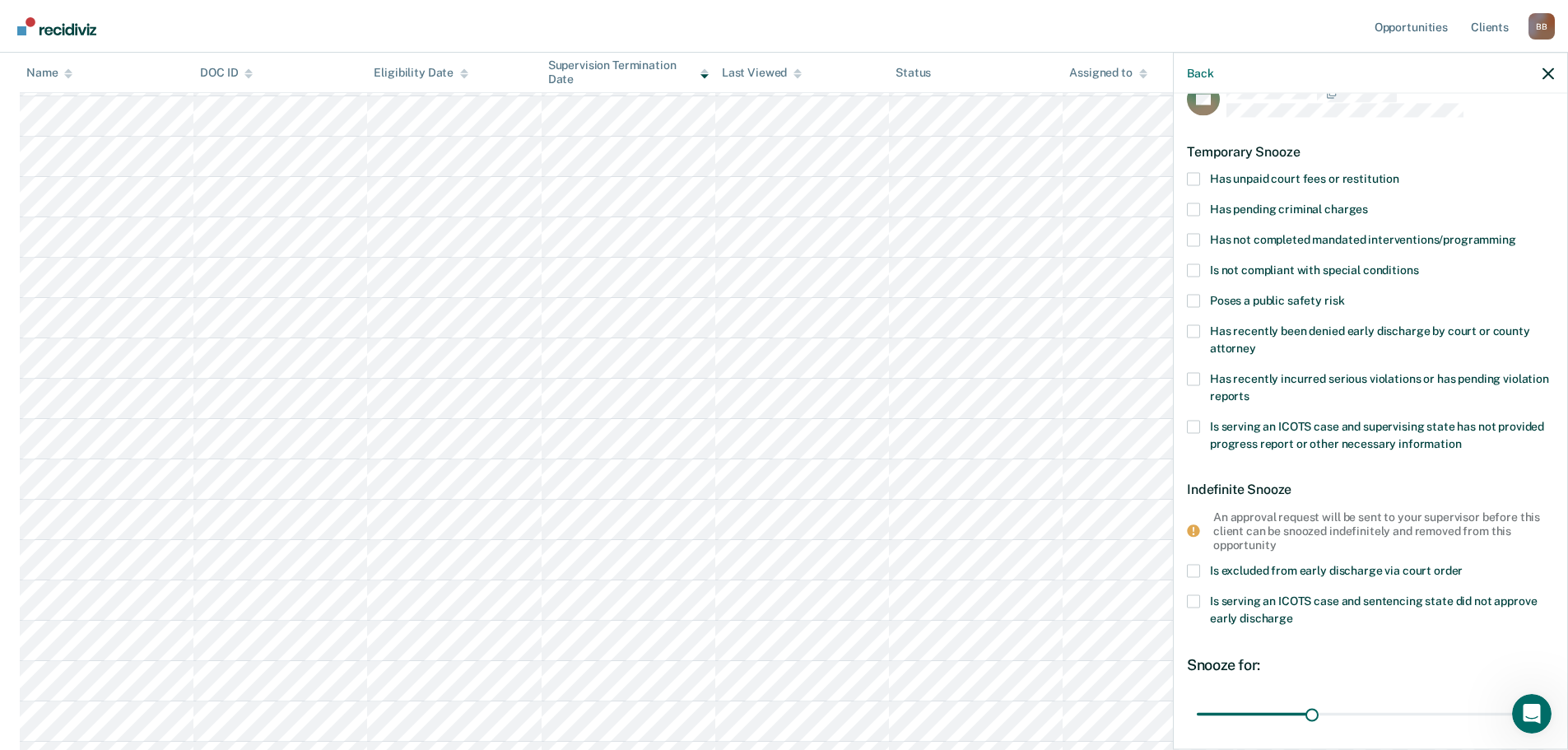
scroll to position [0, 0]
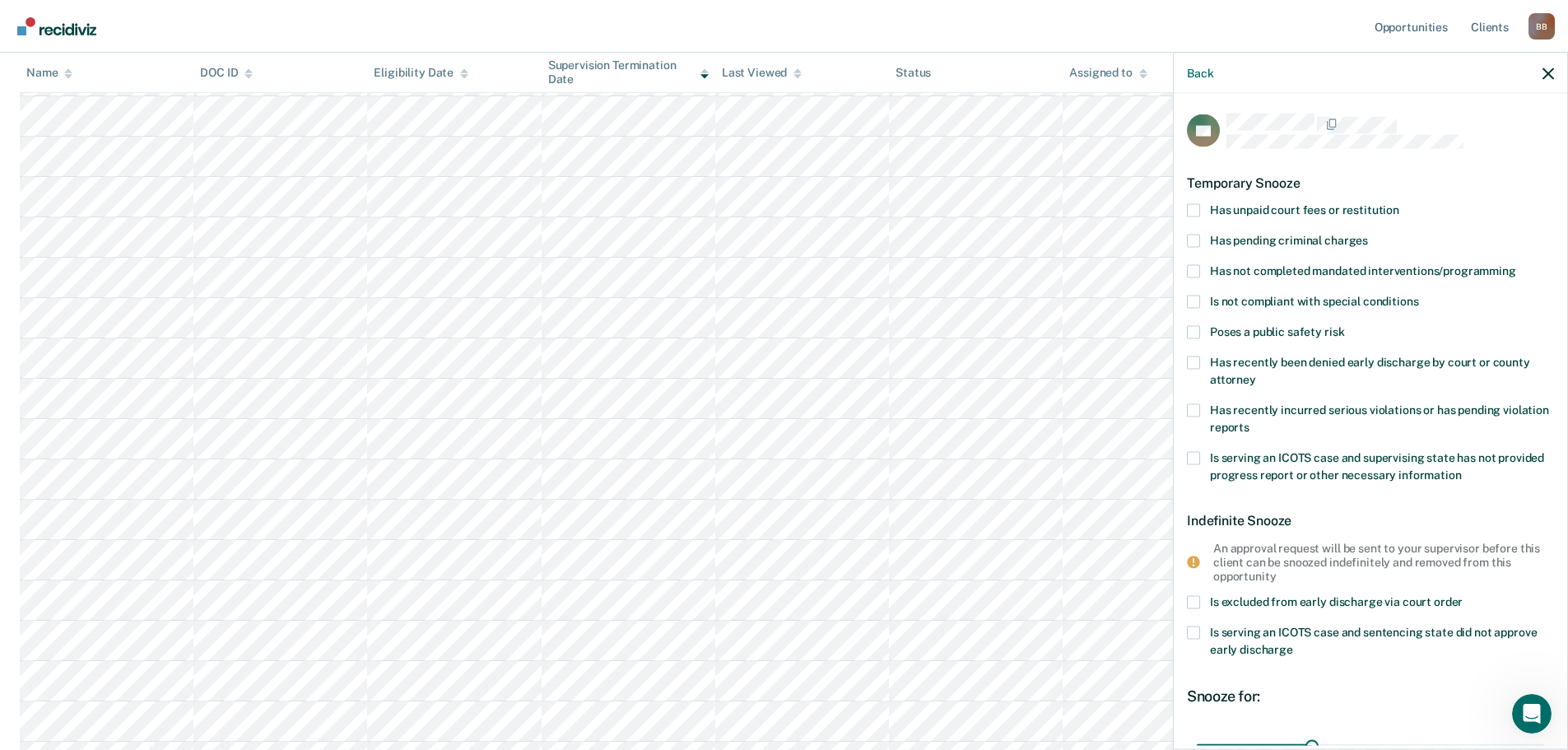
click at [1556, 68] on div "Back" at bounding box center [1370, 73] width 393 height 41
click at [1548, 73] on icon "button" at bounding box center [1548, 73] width 12 height 12
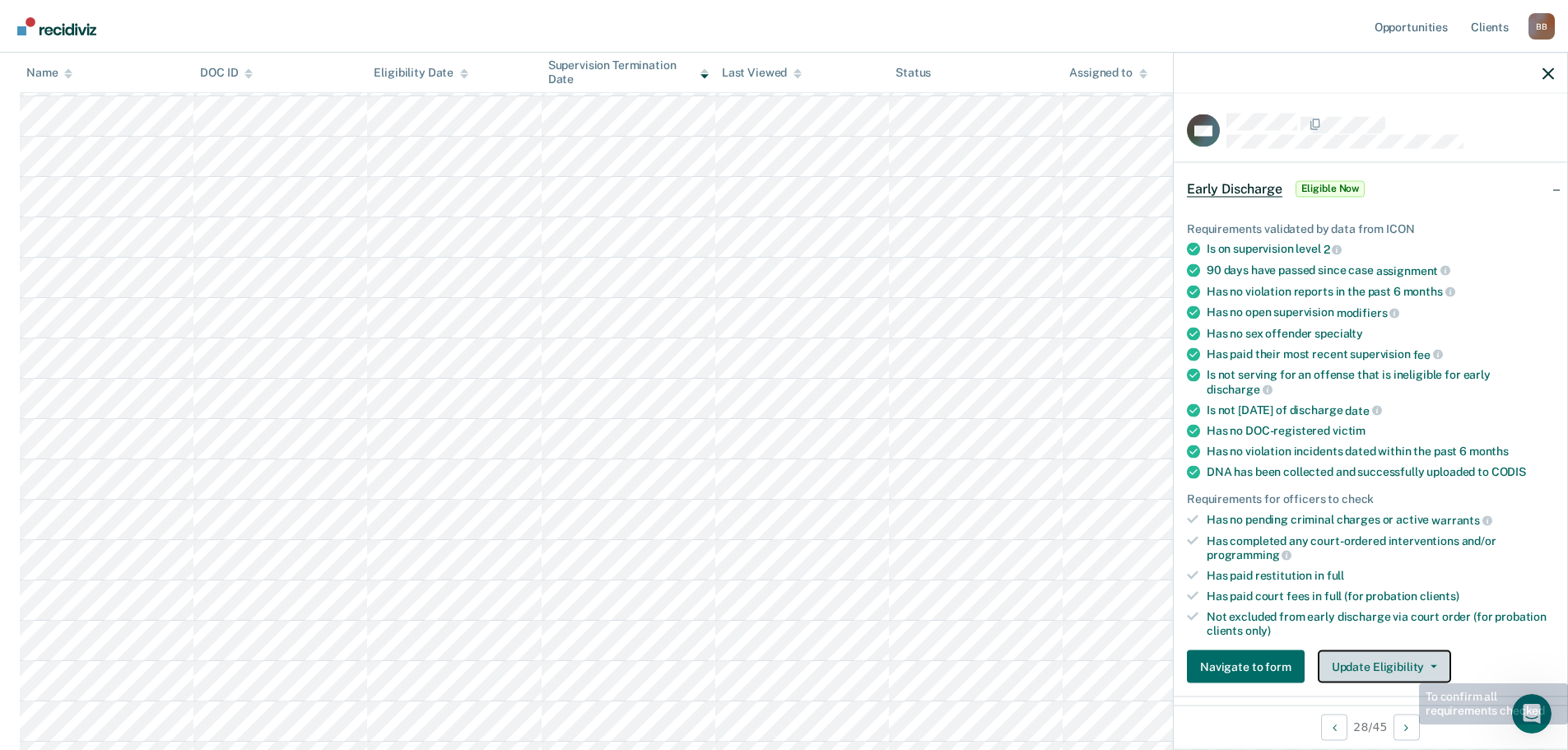
click at [1406, 667] on button "Update Eligibility" at bounding box center [1384, 666] width 134 height 33
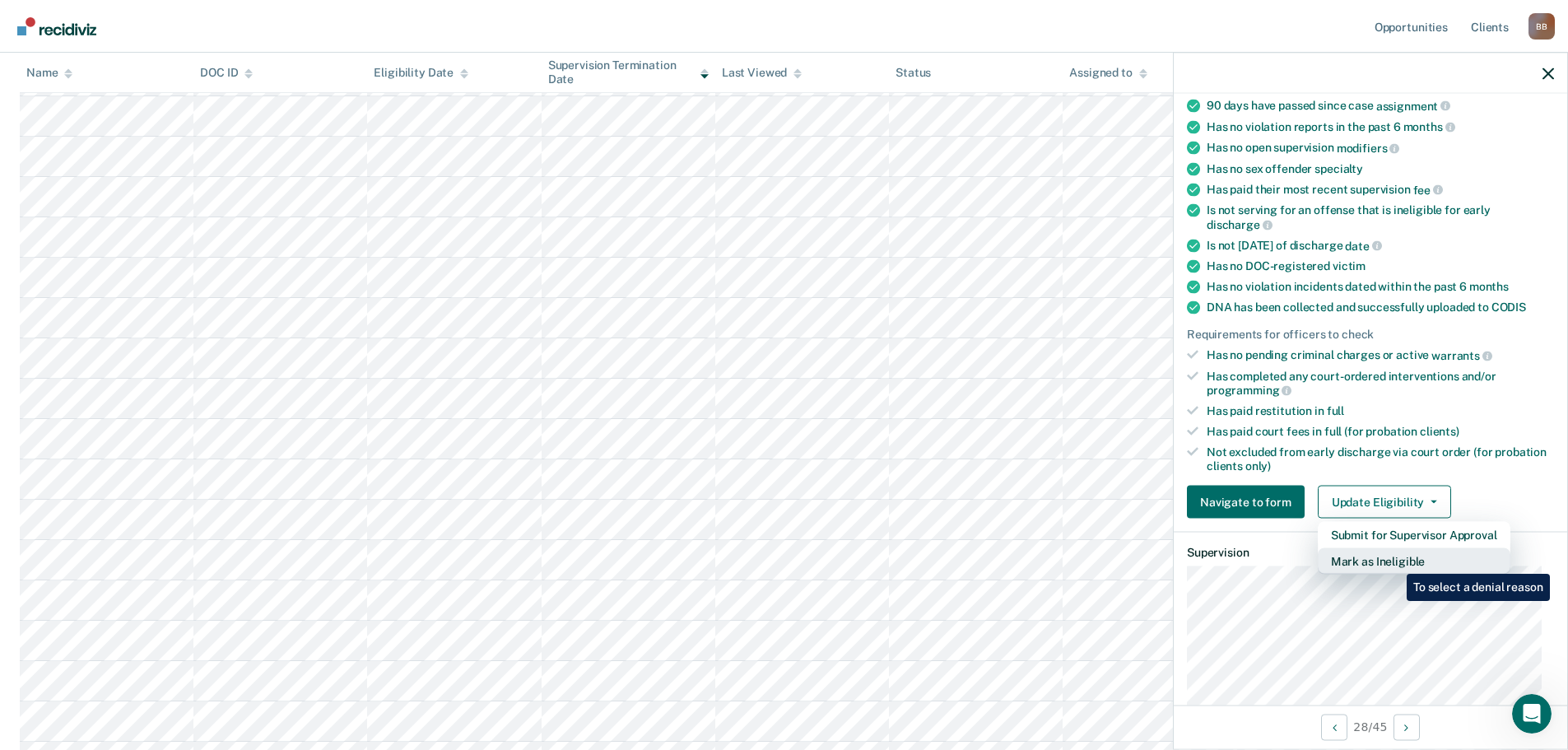
click at [1394, 562] on button "Mark as Ineligible" at bounding box center [1414, 561] width 192 height 26
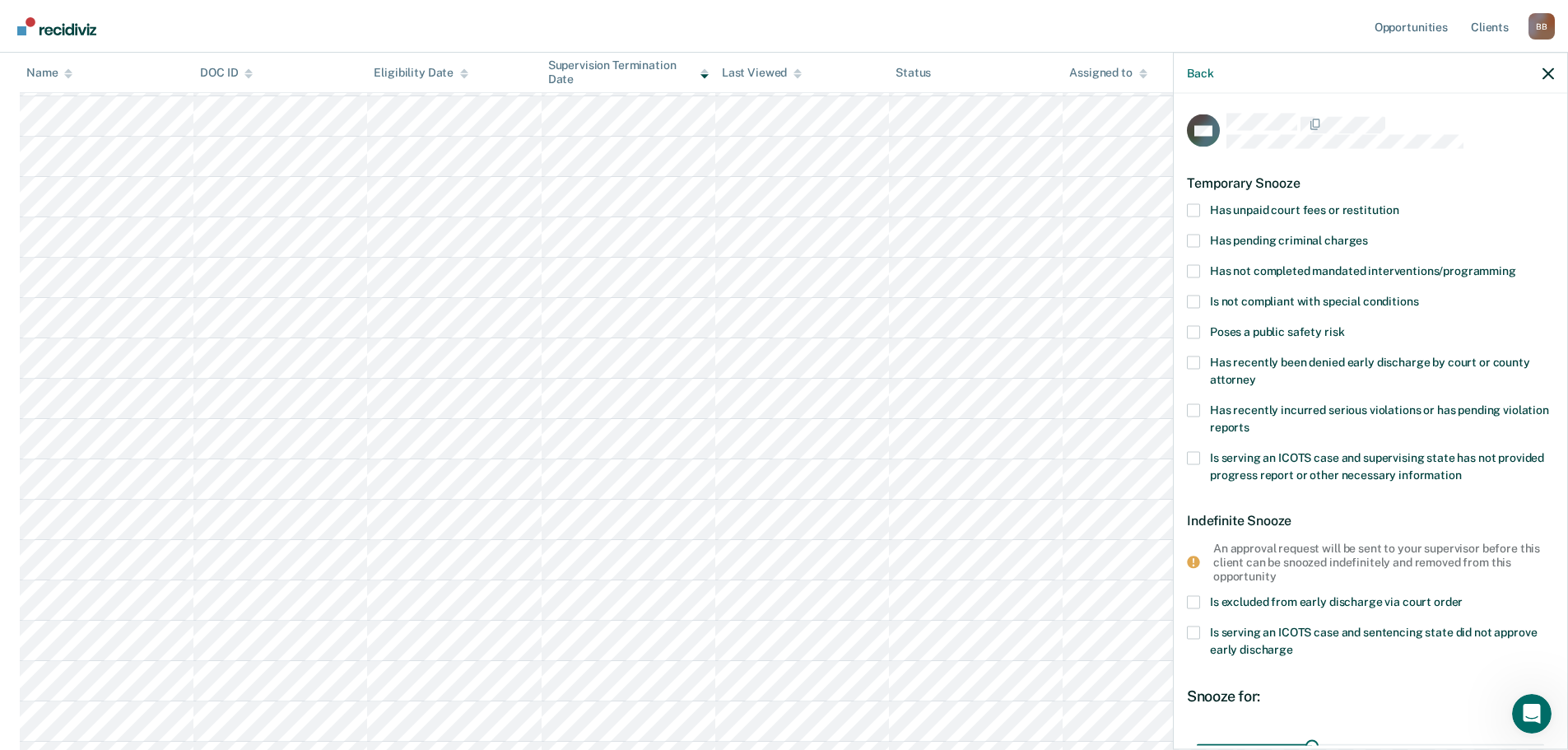
click at [1203, 212] on label "Has unpaid court fees or restitution" at bounding box center [1371, 212] width 367 height 17
click at [1399, 203] on input "Has unpaid court fees or restitution" at bounding box center [1399, 203] width 0 height 0
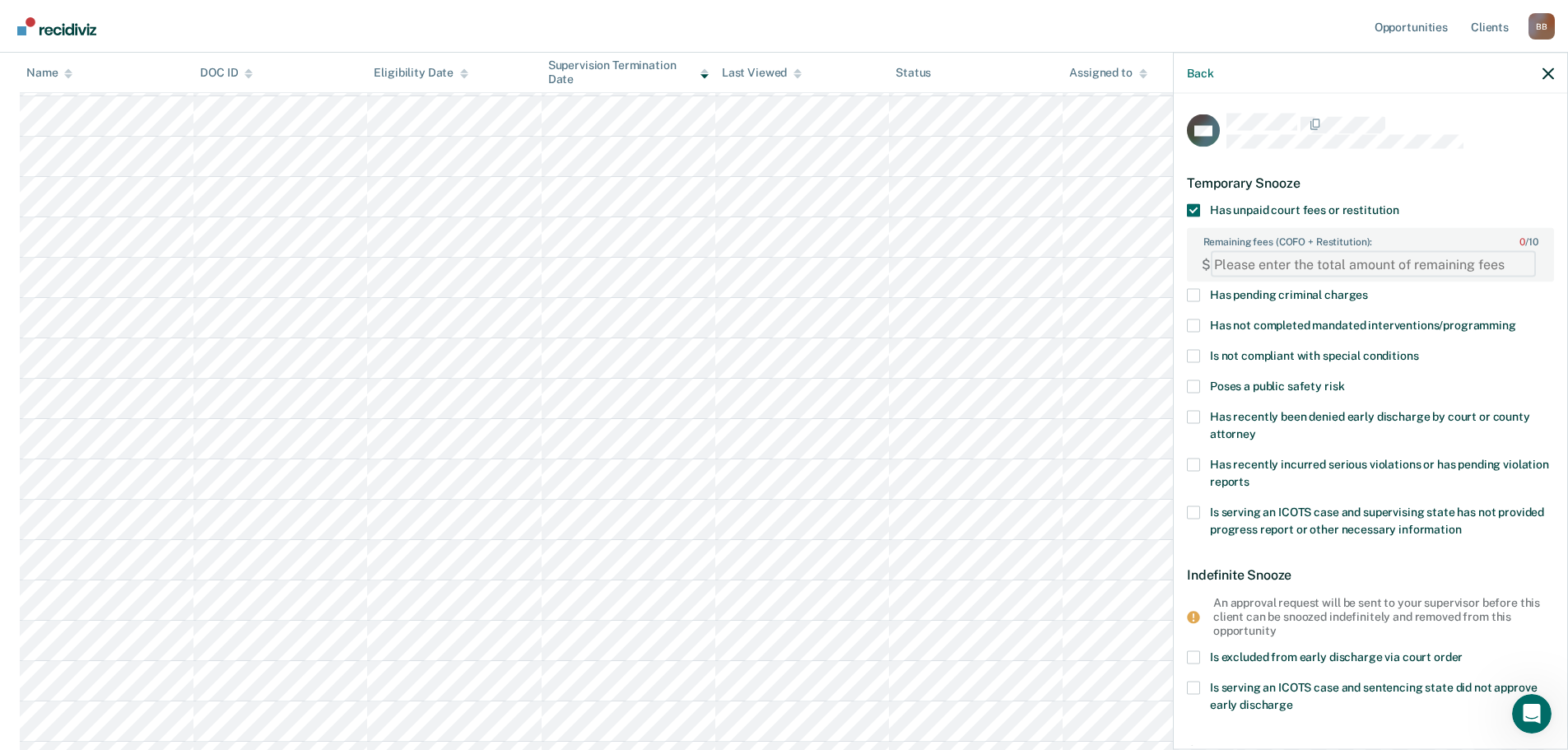
paste FEESReasonInput "1083.25"
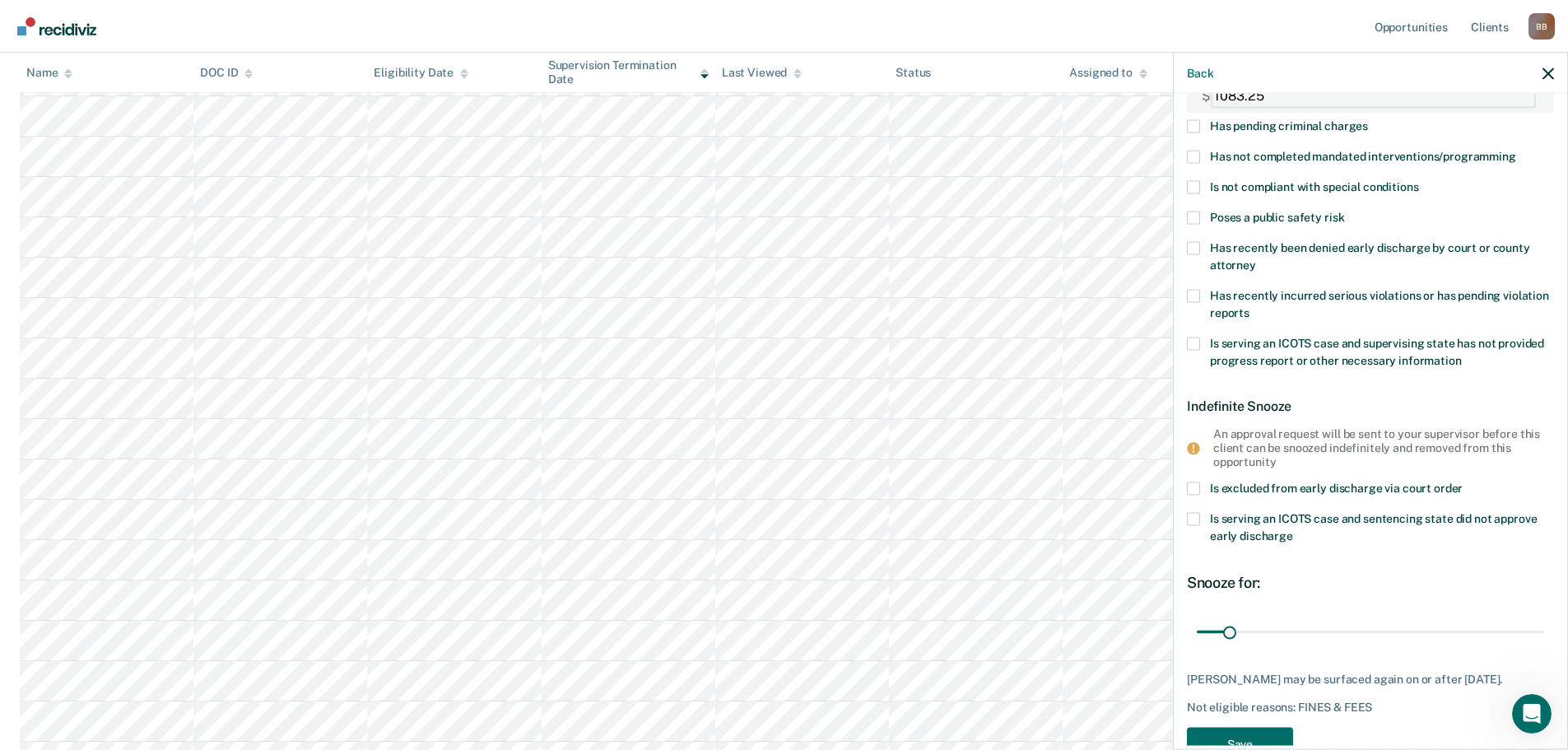
scroll to position [212, 0]
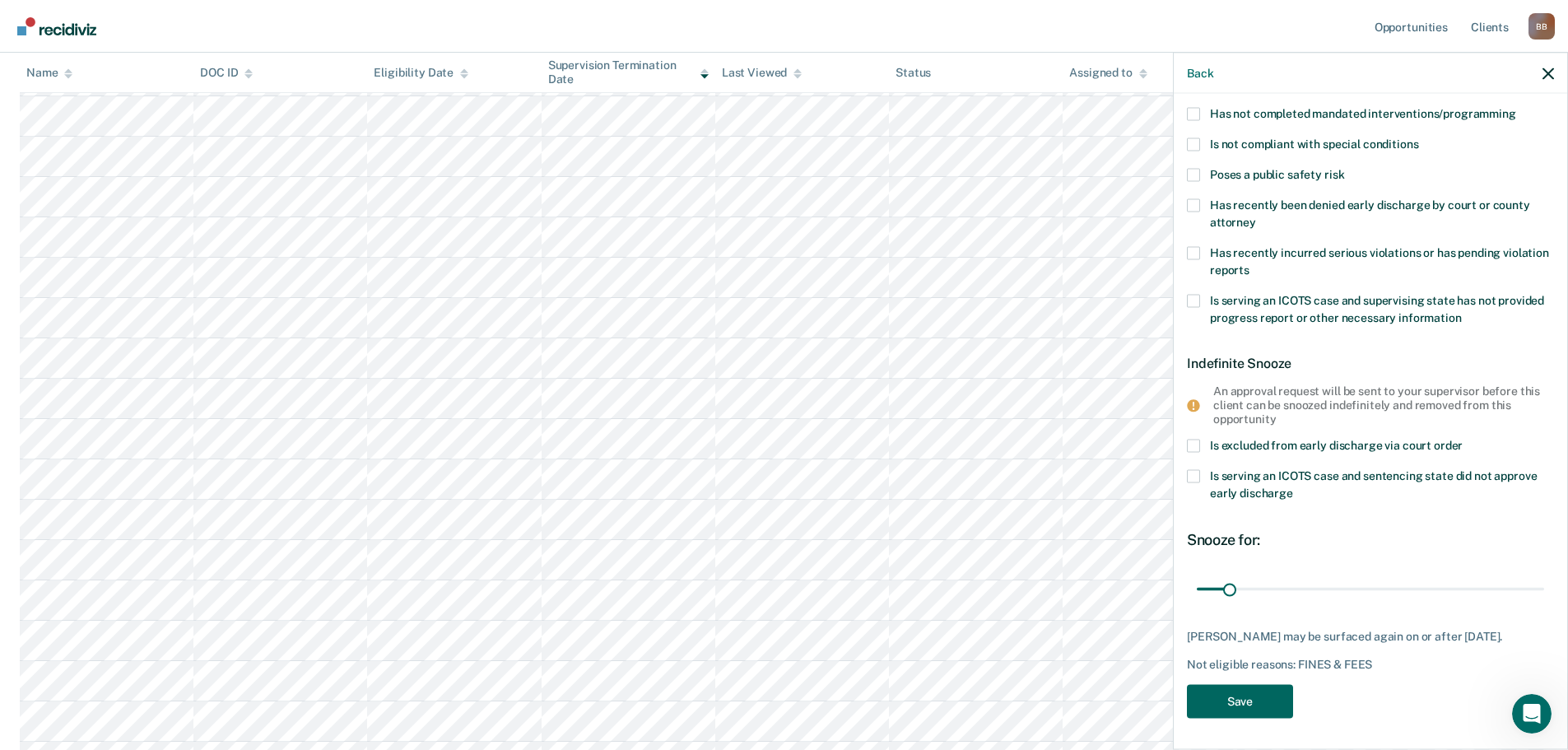
type FEESReasonInput "1083.25"
click at [1257, 695] on button "Save" at bounding box center [1240, 700] width 106 height 34
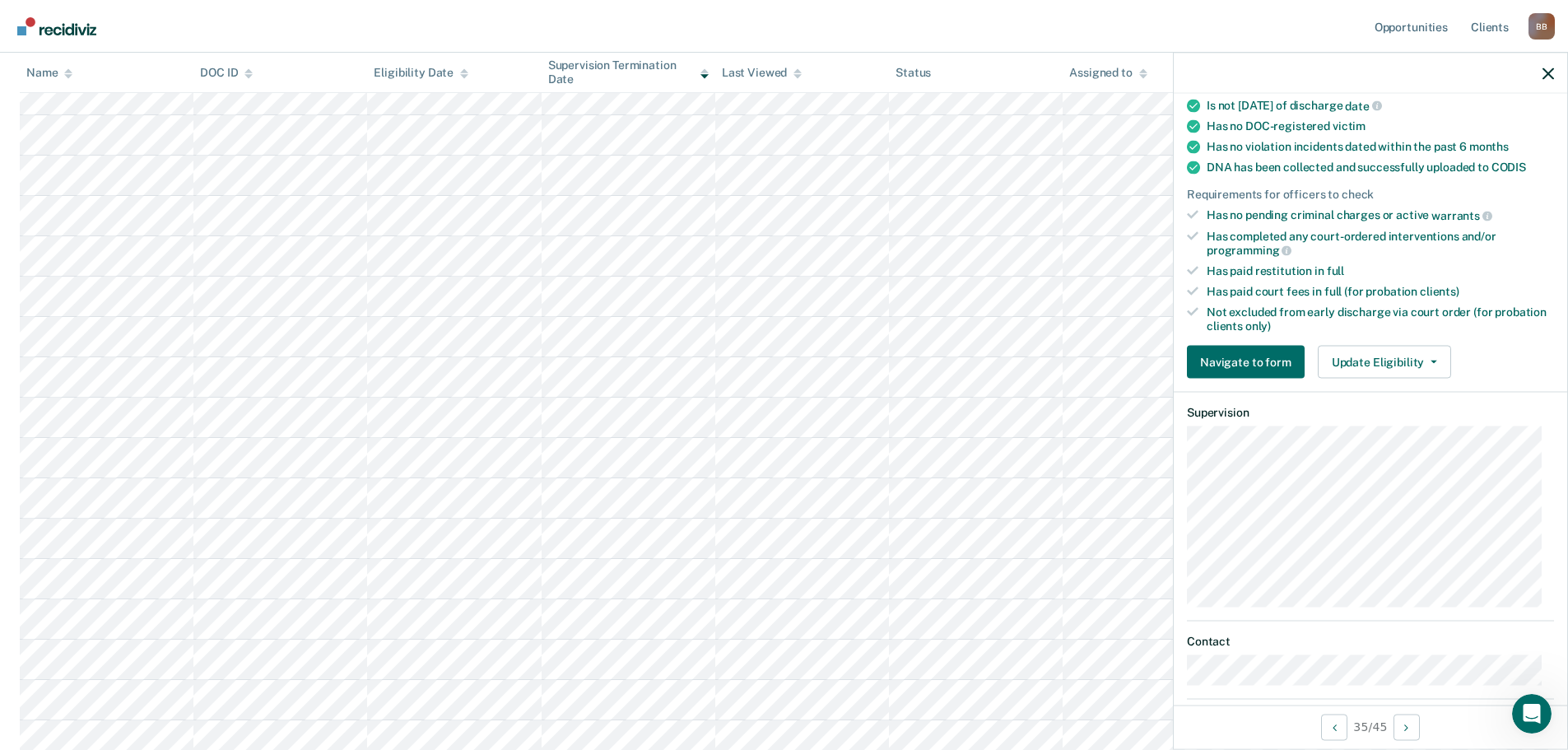
scroll to position [392, 0]
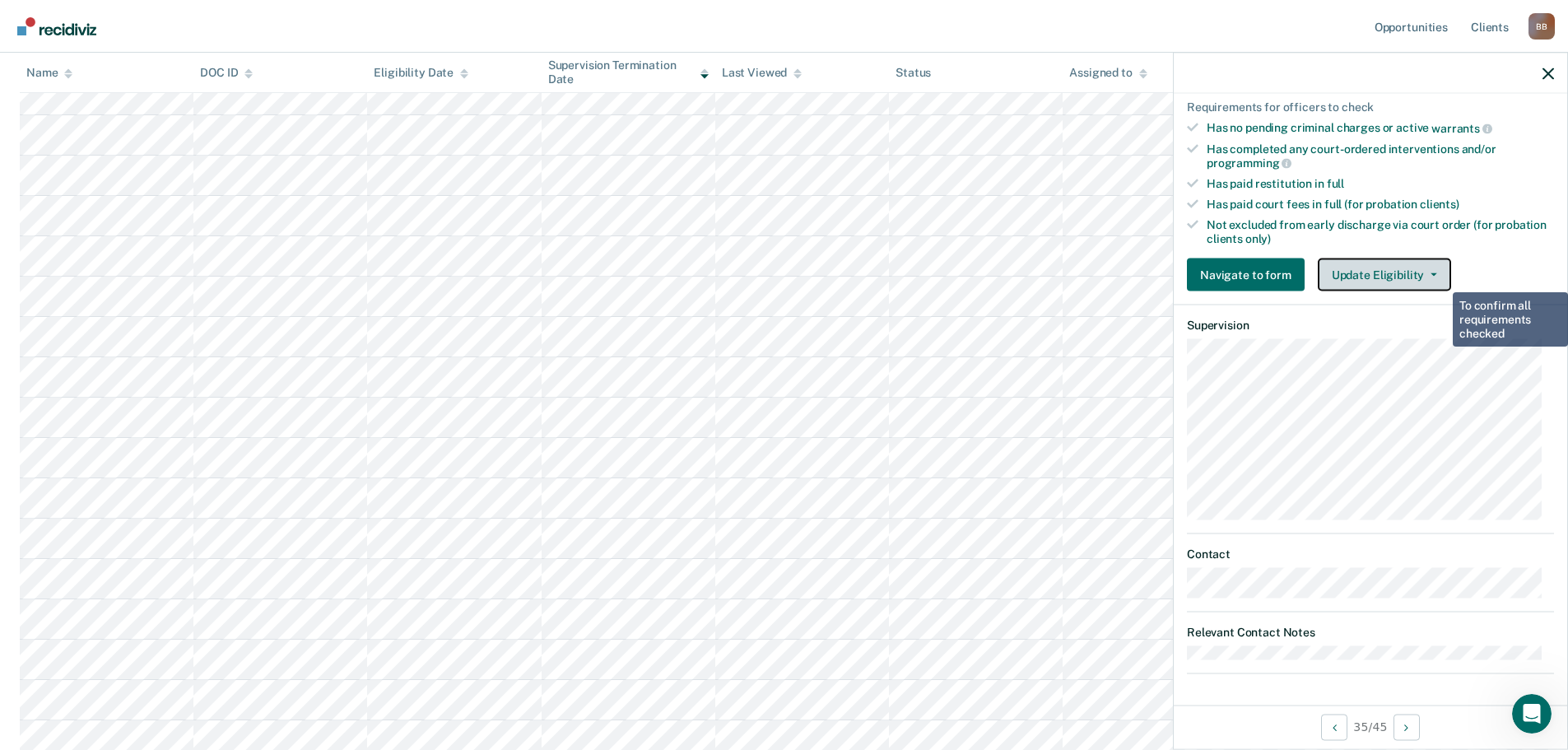
click at [1410, 268] on button "Update Eligibility" at bounding box center [1384, 275] width 134 height 33
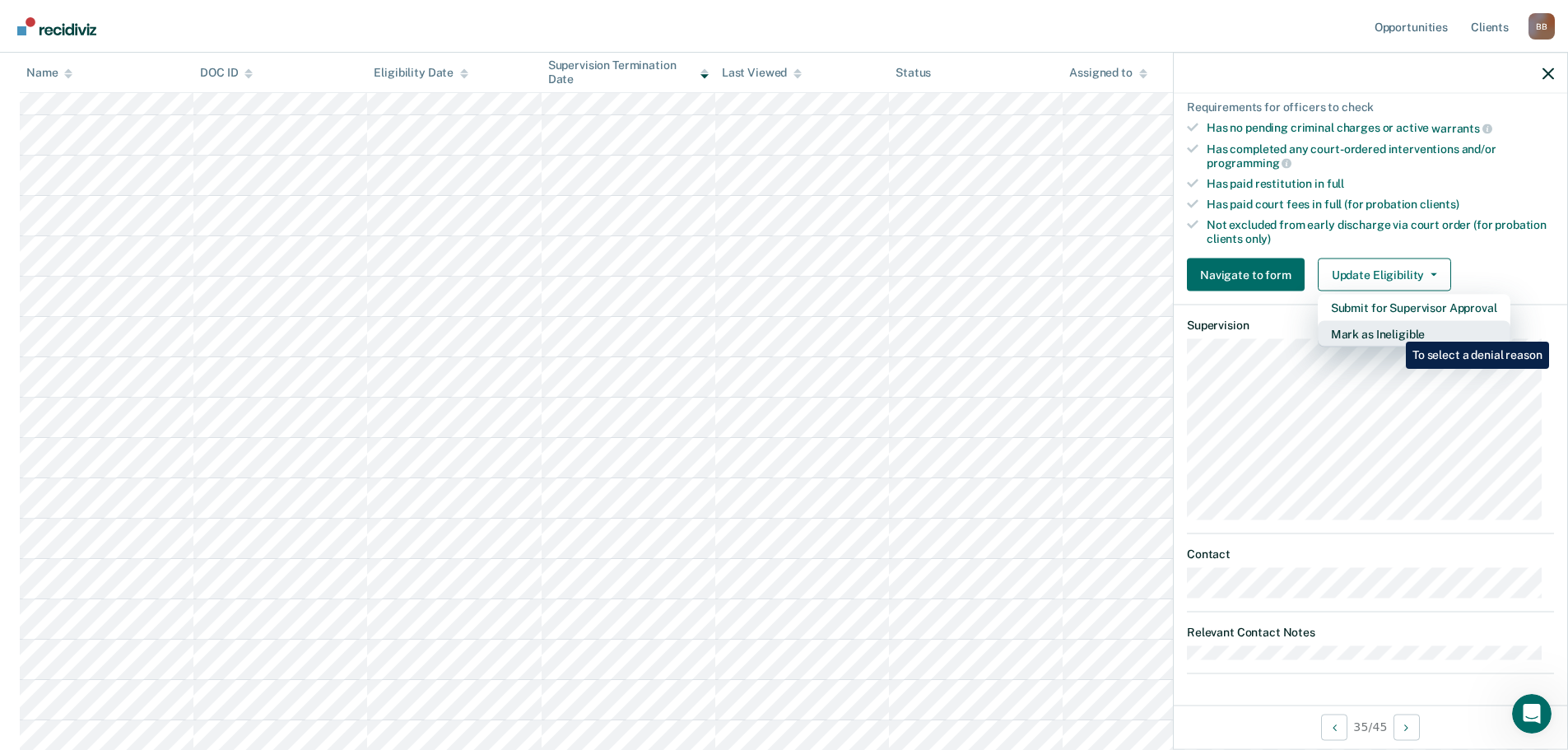
click at [1393, 329] on button "Mark as Ineligible" at bounding box center [1414, 334] width 192 height 26
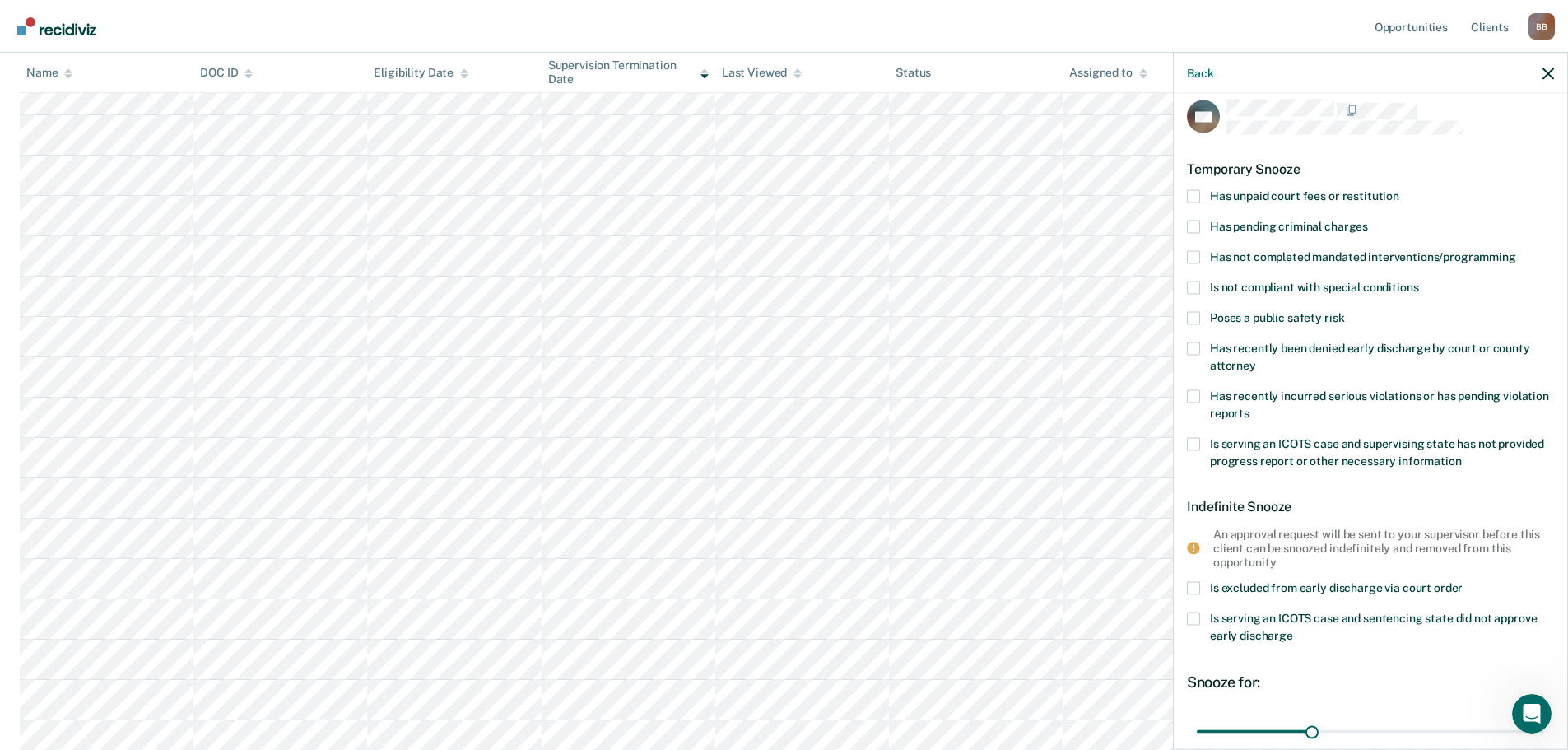
scroll to position [0, 0]
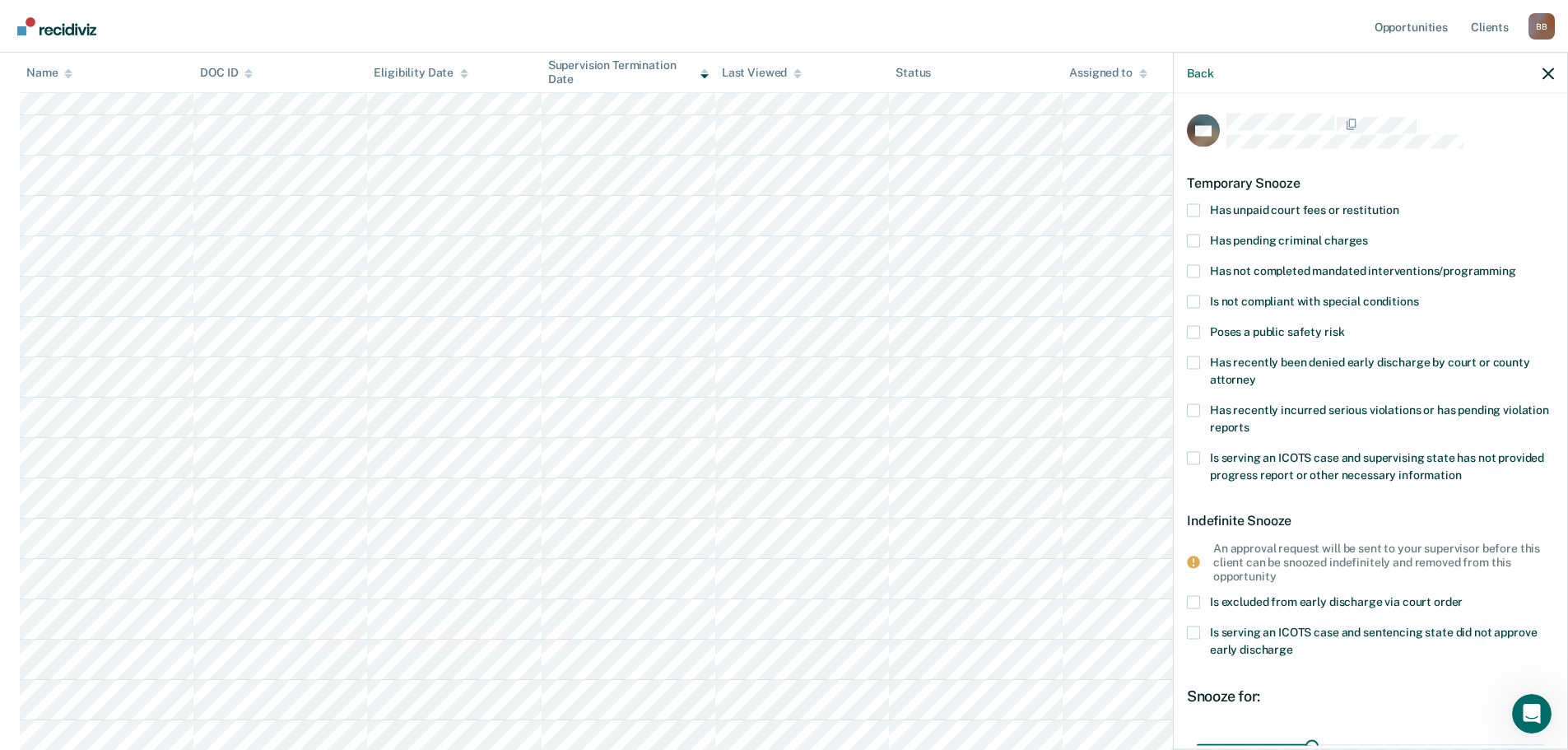
click at [1196, 203] on span at bounding box center [1194, 210] width 13 height 13
click at [1399, 203] on input "Has unpaid court fees or restitution" at bounding box center [1399, 203] width 0 height 0
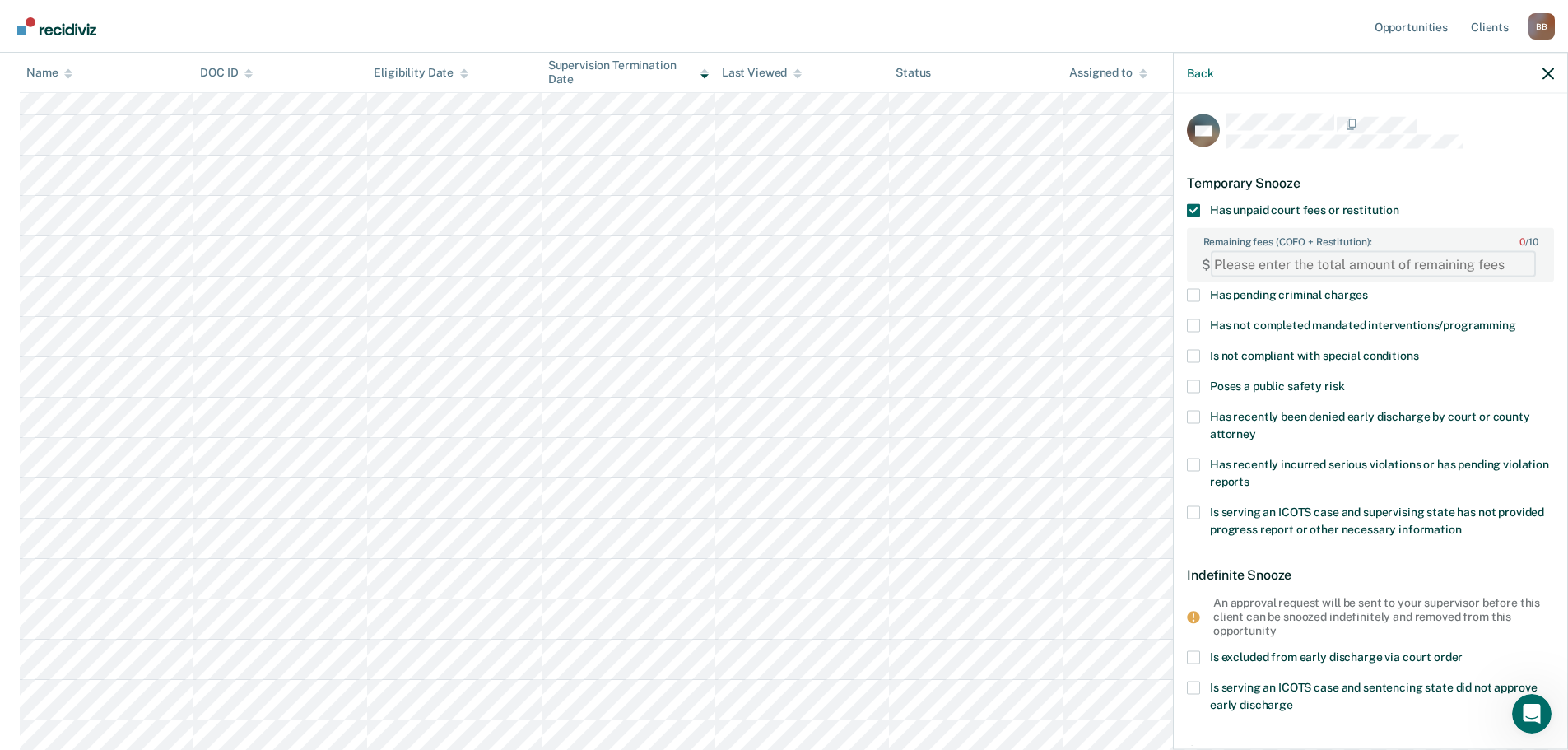
click at [1271, 264] on FEESReasonInput "Remaining fees (COFO + Restitution): 0 / 10" at bounding box center [1373, 263] width 325 height 26
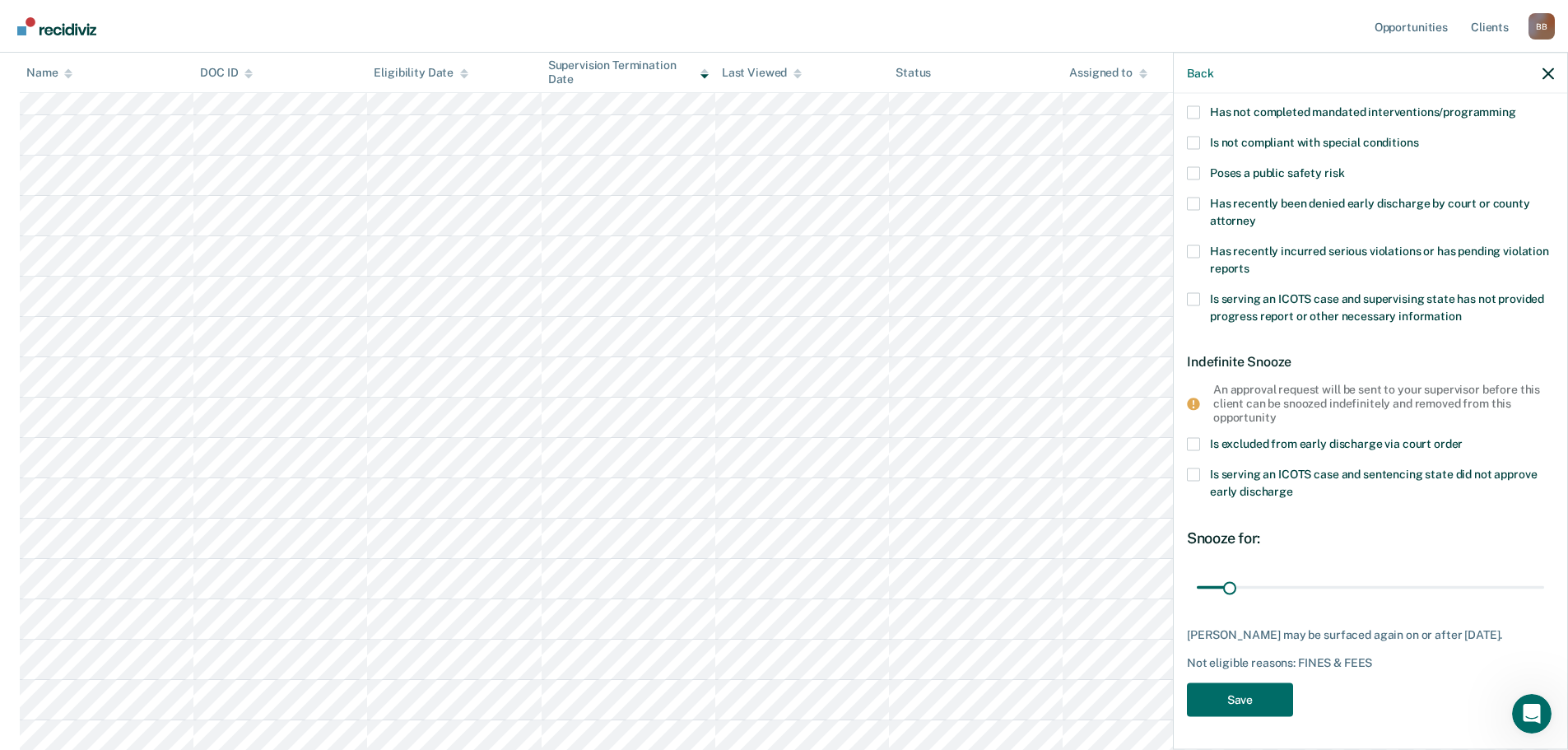
scroll to position [226, 0]
type FEESReasonInput "135"
click at [1263, 698] on button "Save" at bounding box center [1240, 699] width 106 height 34
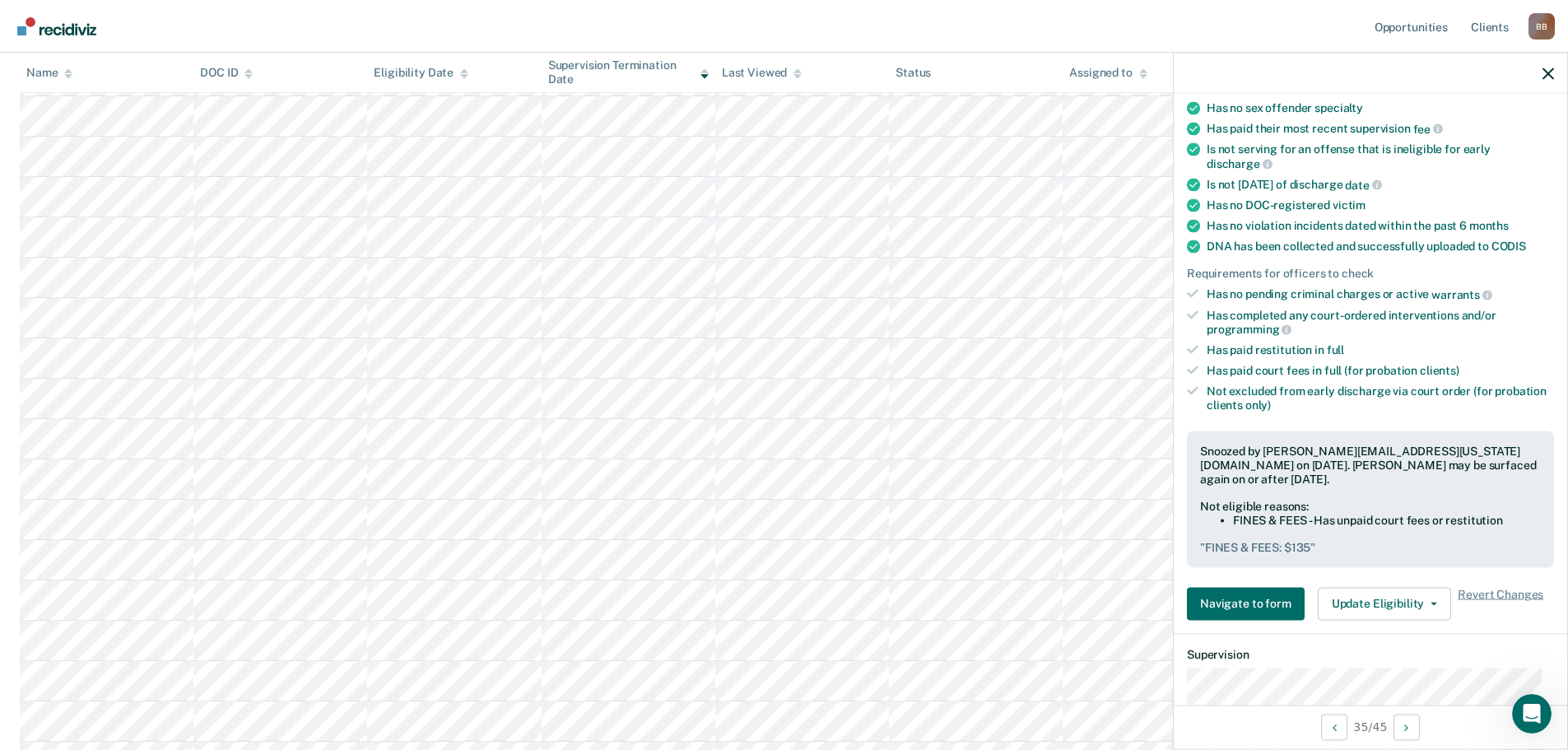
scroll to position [659, 0]
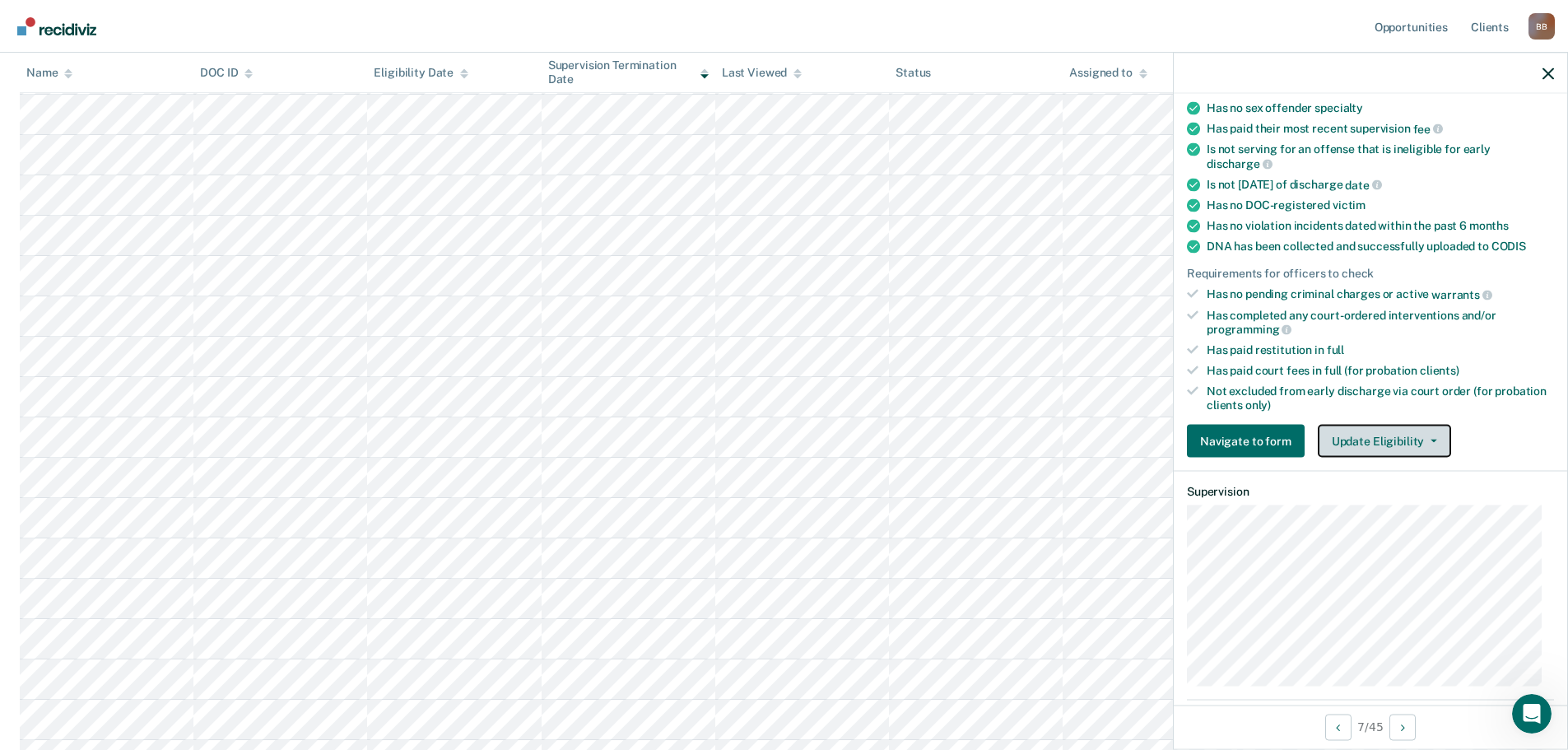
click at [1403, 437] on button "Update Eligibility" at bounding box center [1384, 441] width 134 height 33
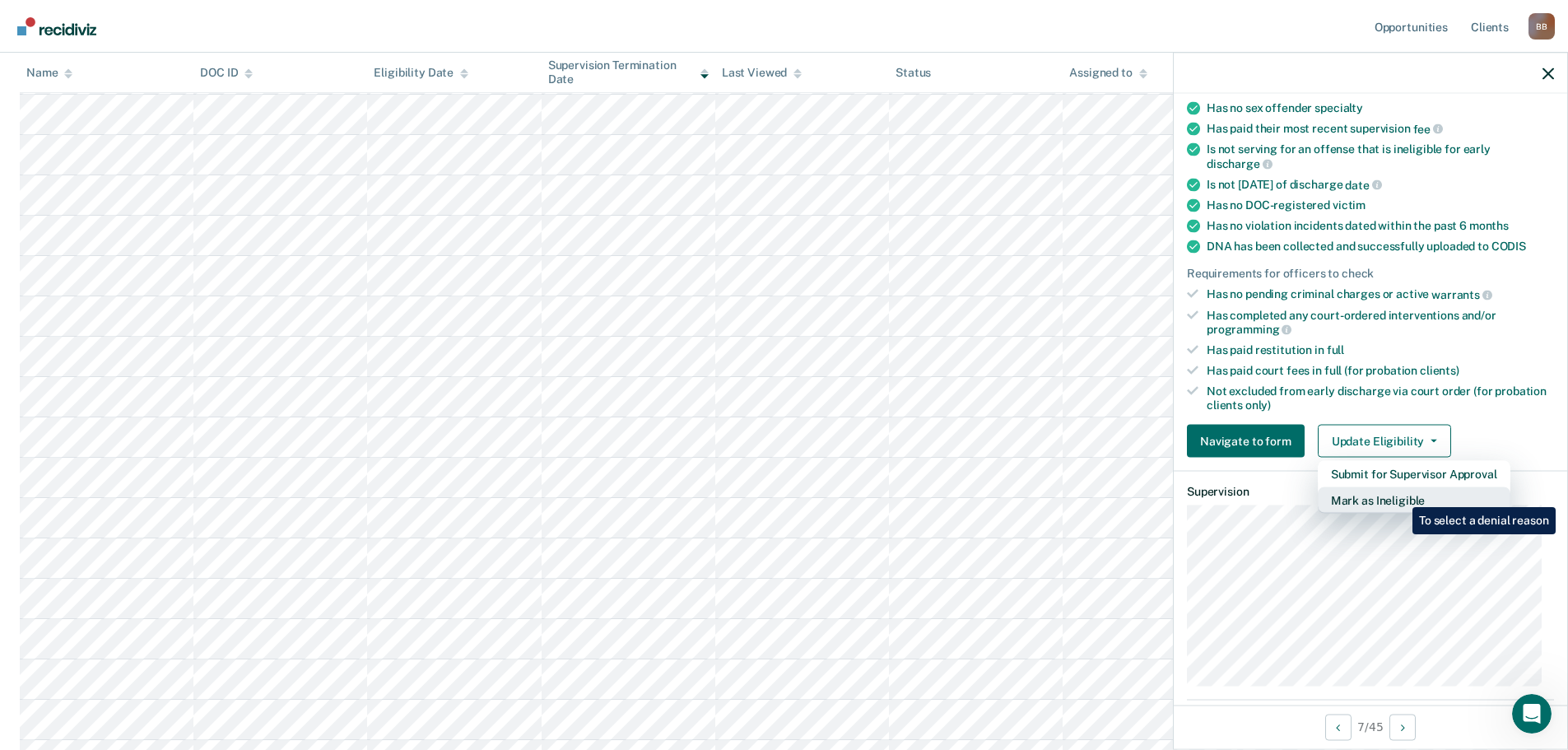
click at [1400, 495] on button "Mark as Ineligible" at bounding box center [1414, 500] width 192 height 26
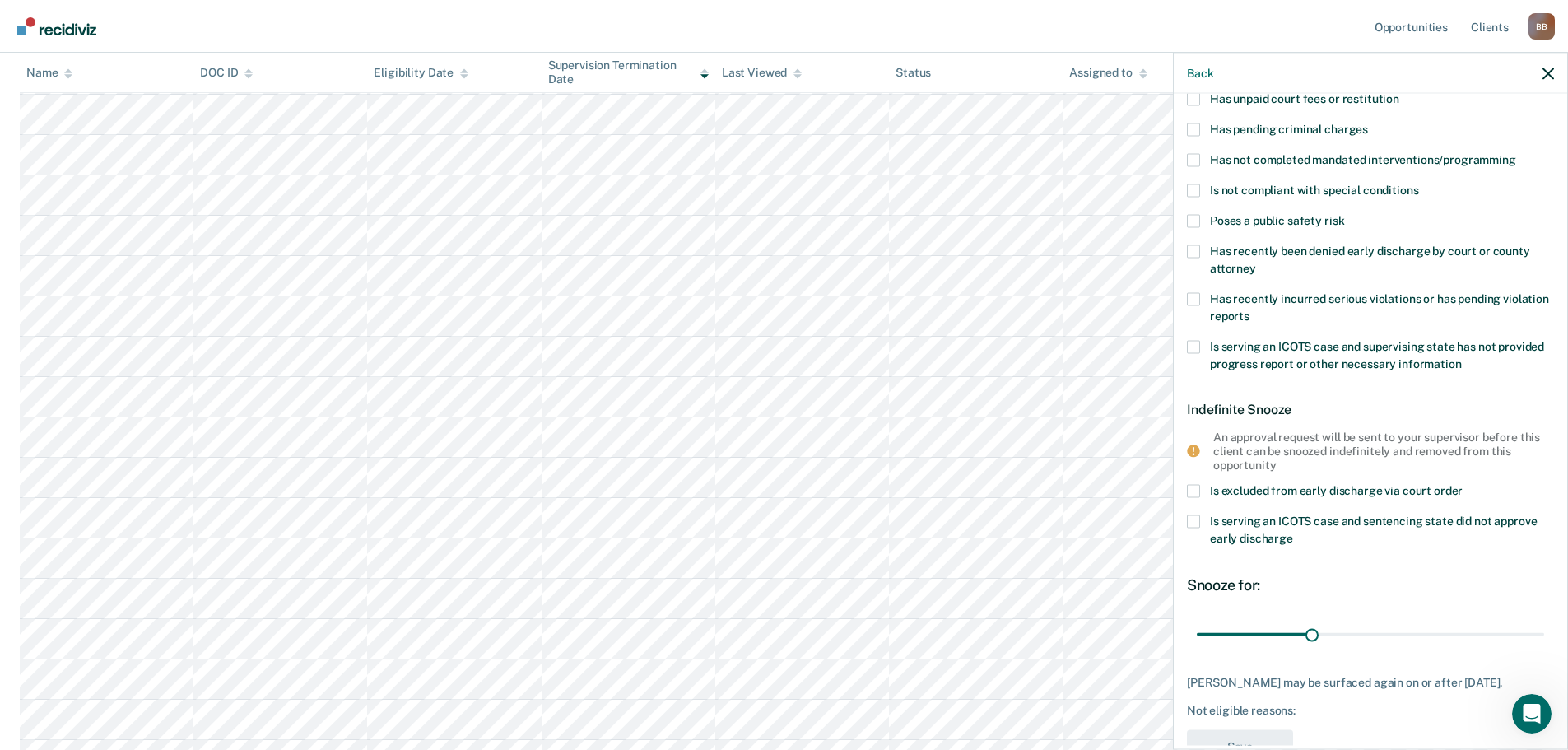
scroll to position [0, 0]
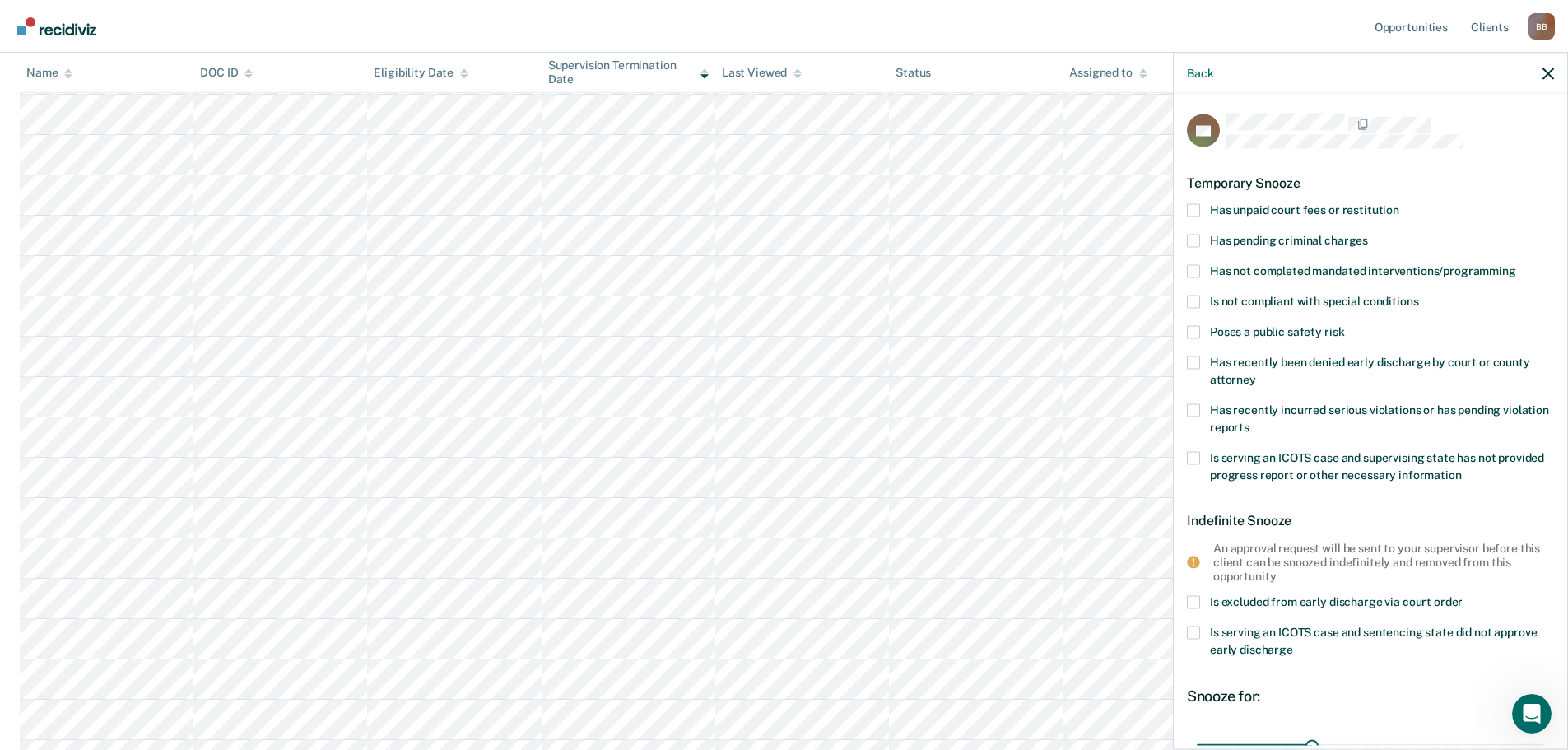
click at [1202, 405] on label "Has recently incurred serious violations or has pending violation reports" at bounding box center [1371, 421] width 367 height 35
click at [1250, 420] on input "Has recently incurred serious violations or has pending violation reports" at bounding box center [1250, 420] width 0 height 0
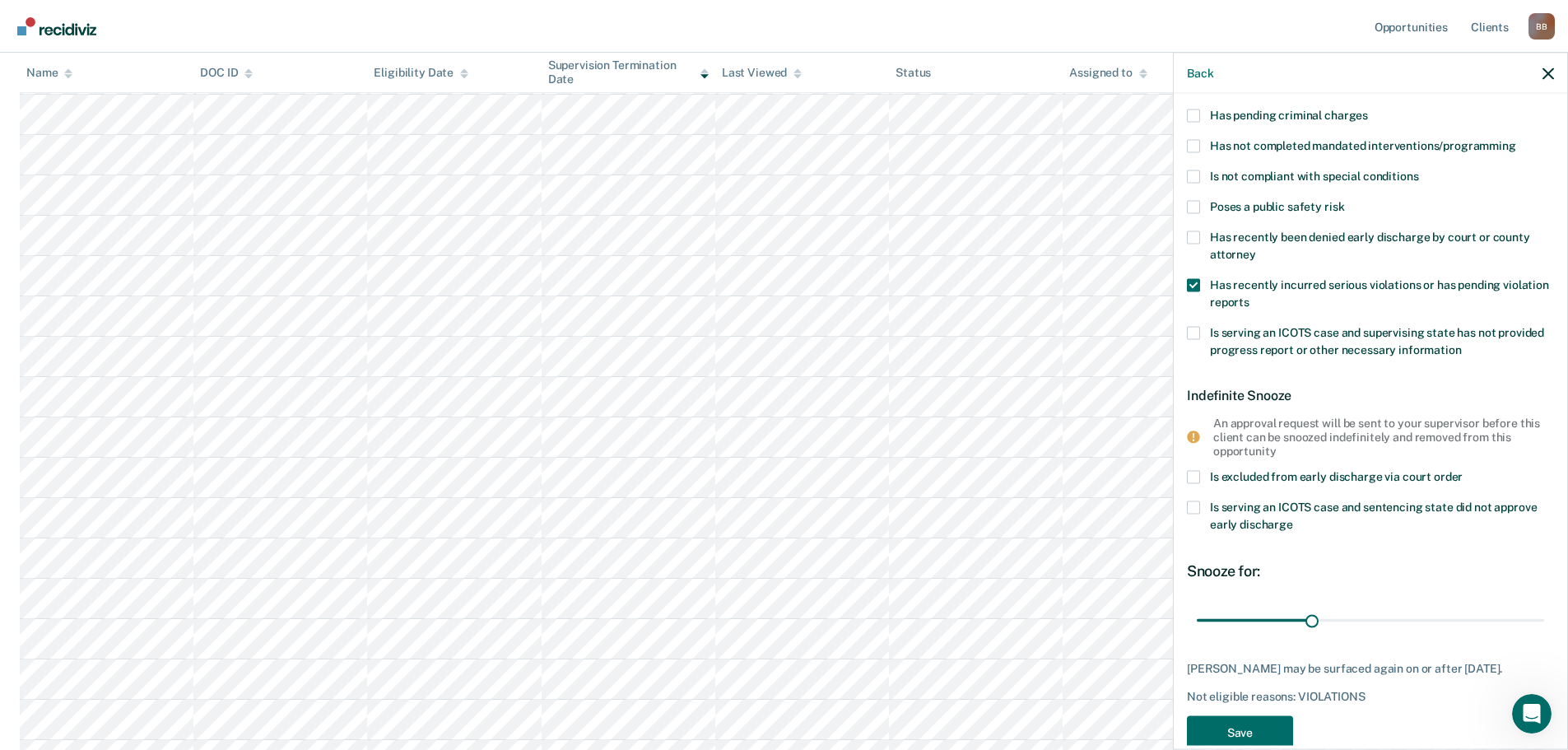
scroll to position [164, 0]
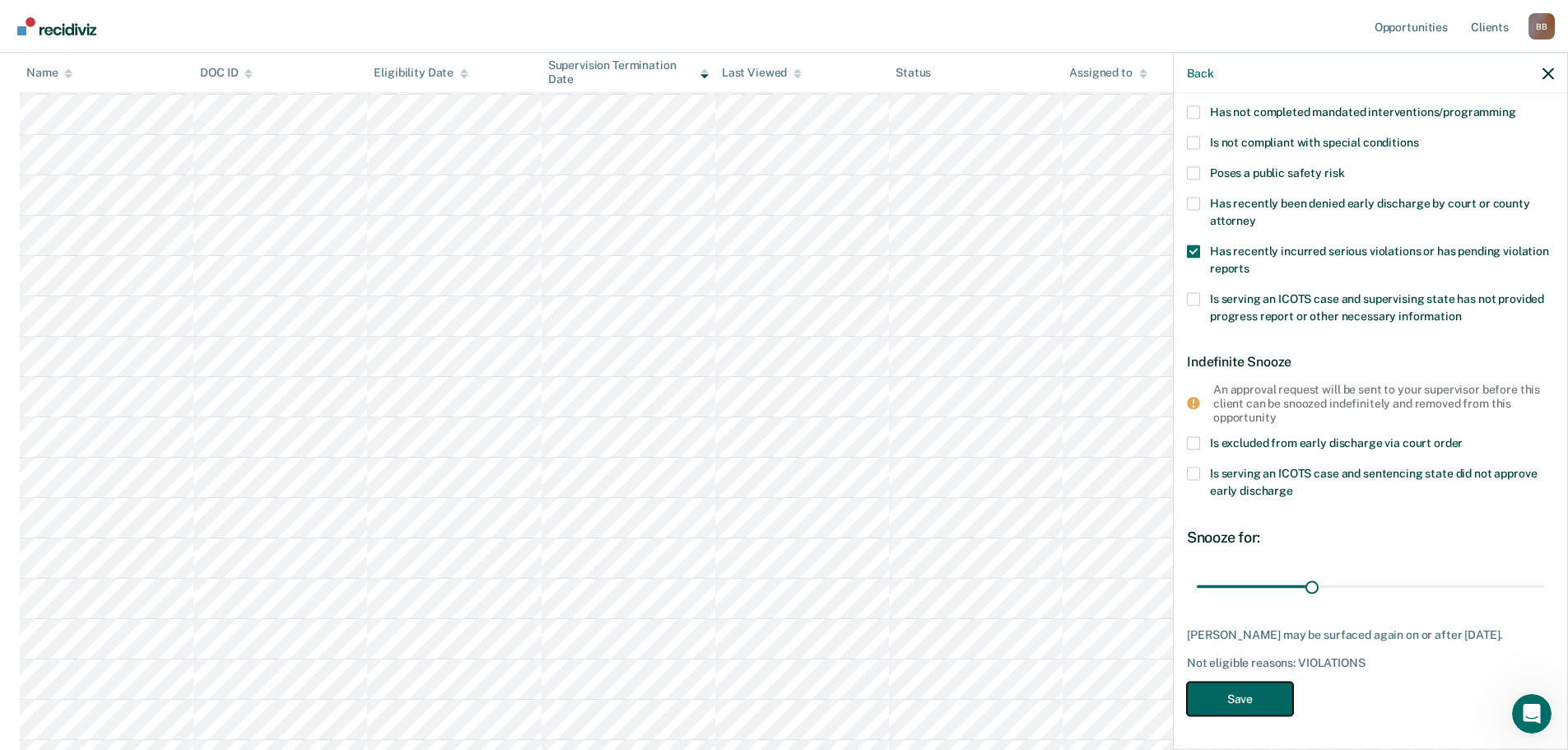
click at [1254, 706] on button "Save" at bounding box center [1240, 699] width 106 height 34
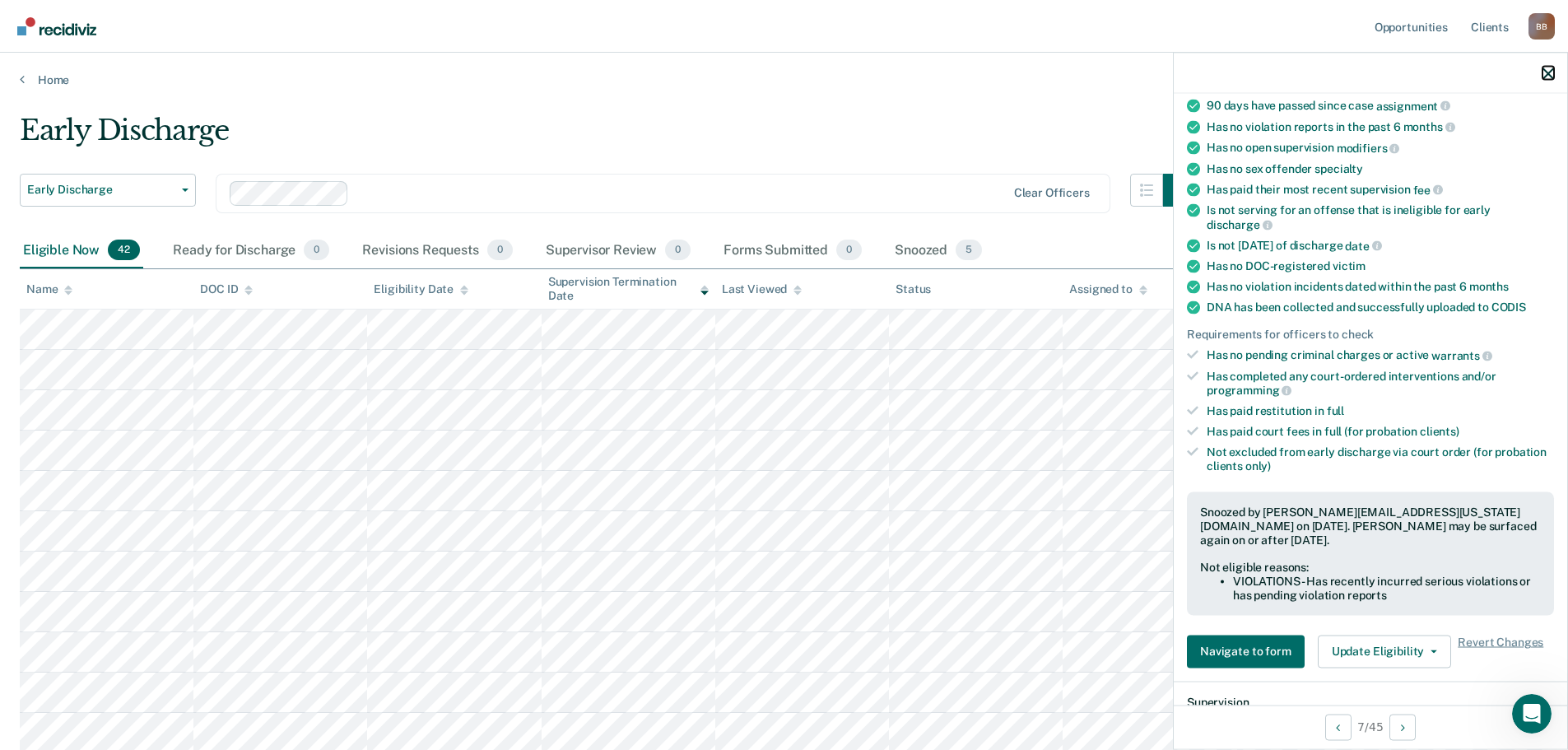
click at [1546, 69] on icon "button" at bounding box center [1548, 73] width 12 height 12
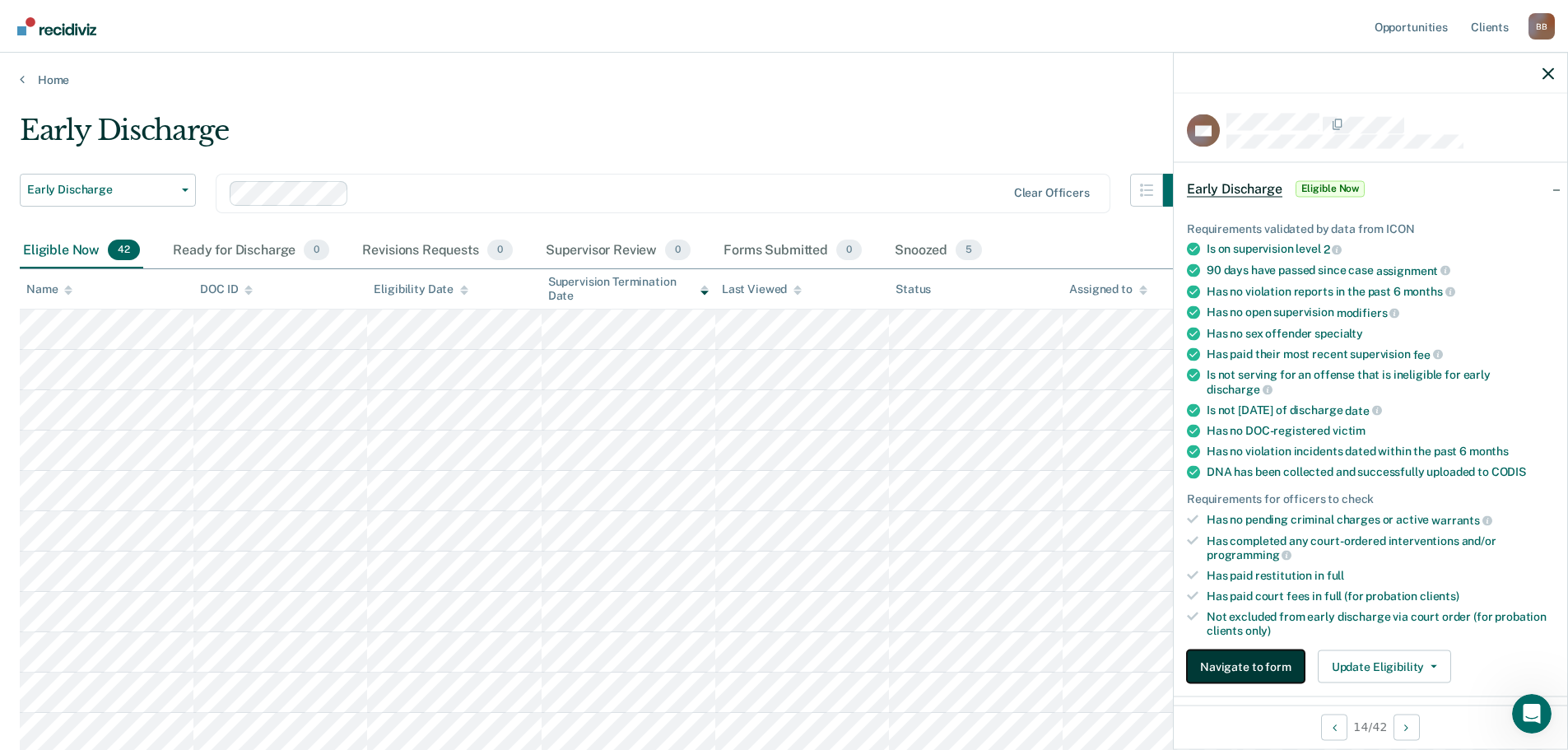
click at [1277, 665] on button "Navigate to form" at bounding box center [1246, 666] width 117 height 33
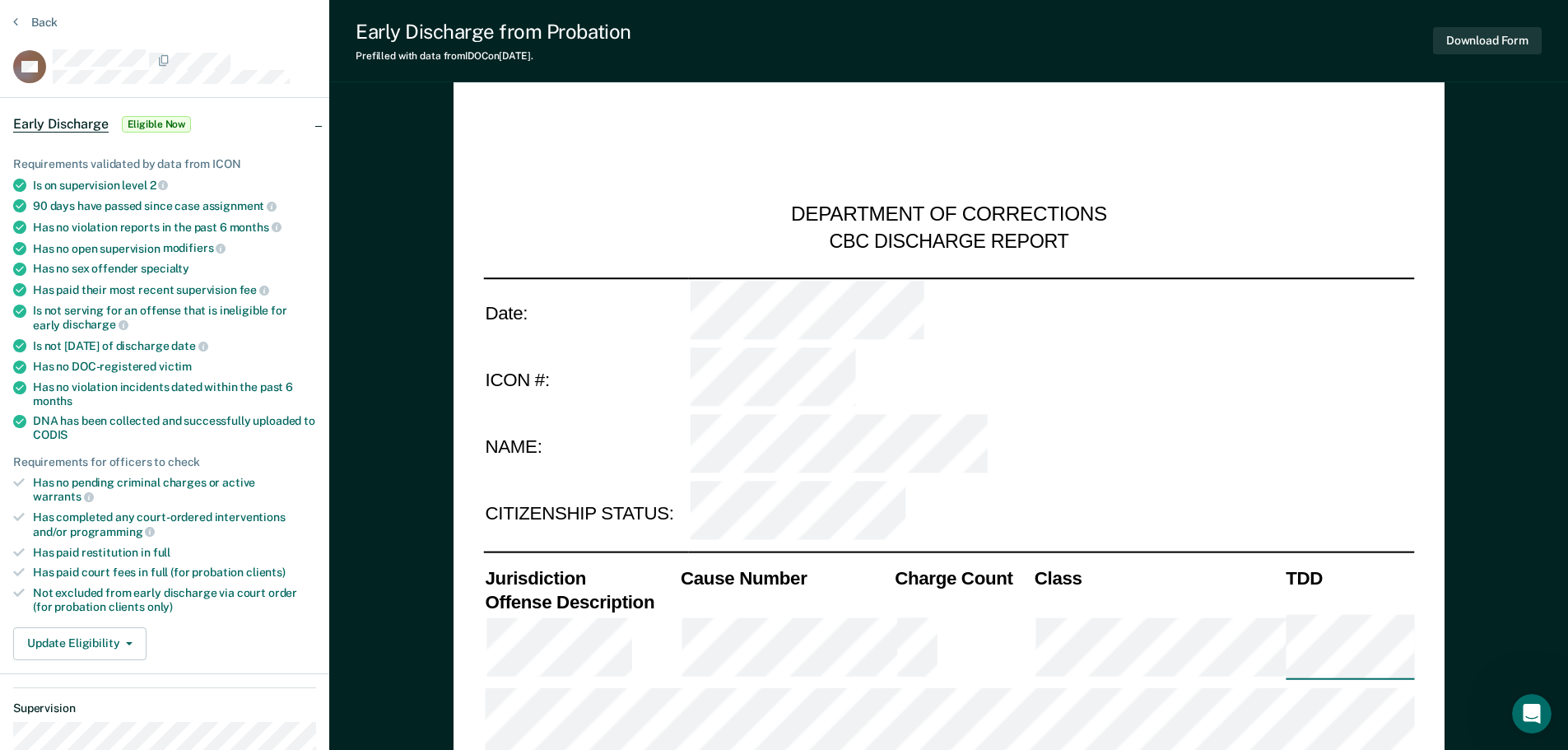
type textarea "x"
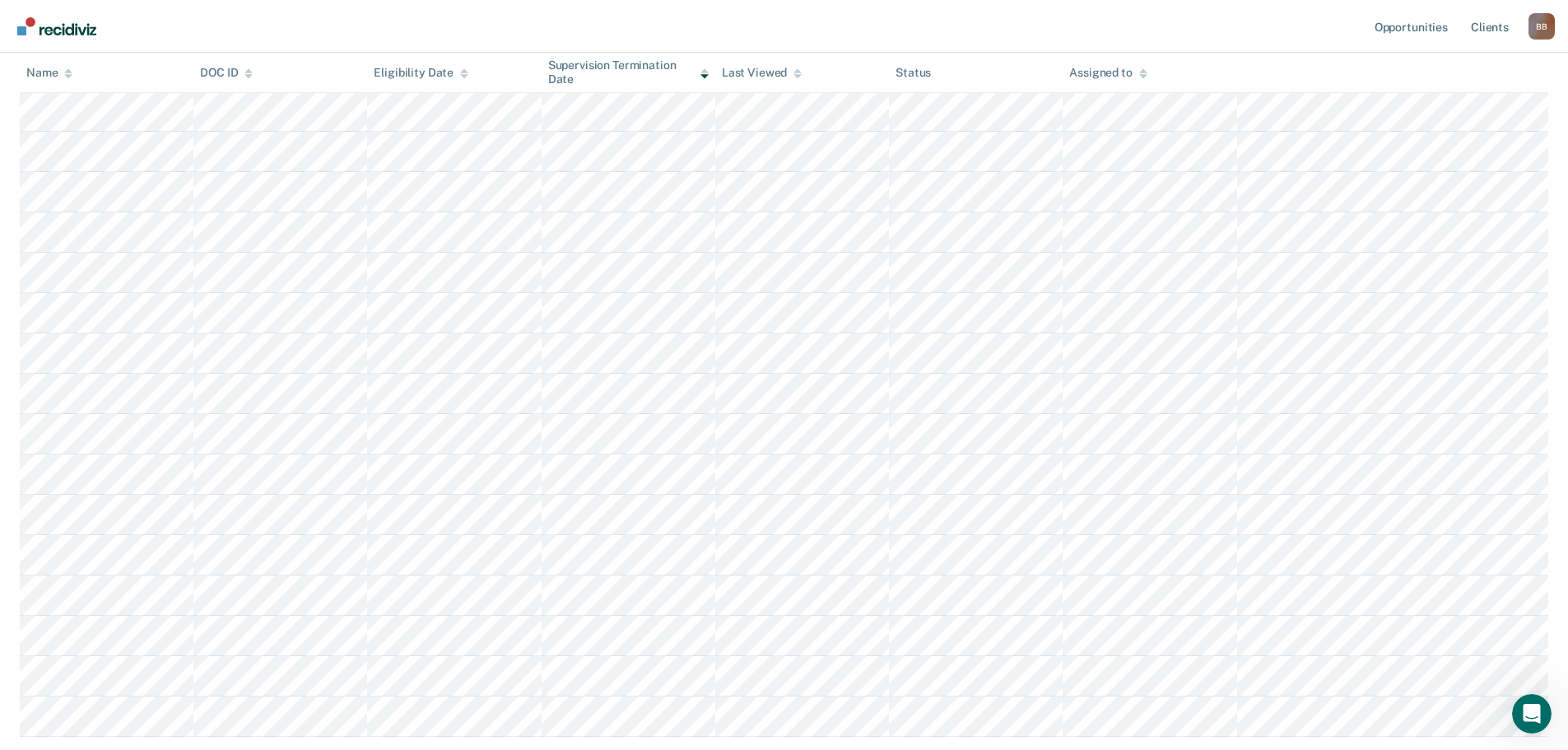
scroll to position [803, 0]
click at [249, 736] on div "Name DOC ID Eligibility Date Supervision Termination Date Last Viewed Status As…" at bounding box center [784, 108] width 1529 height 1284
click at [261, 722] on div "Name DOC ID Eligibility Date Supervision Termination Date Last Viewed Status As…" at bounding box center [784, 108] width 1529 height 1284
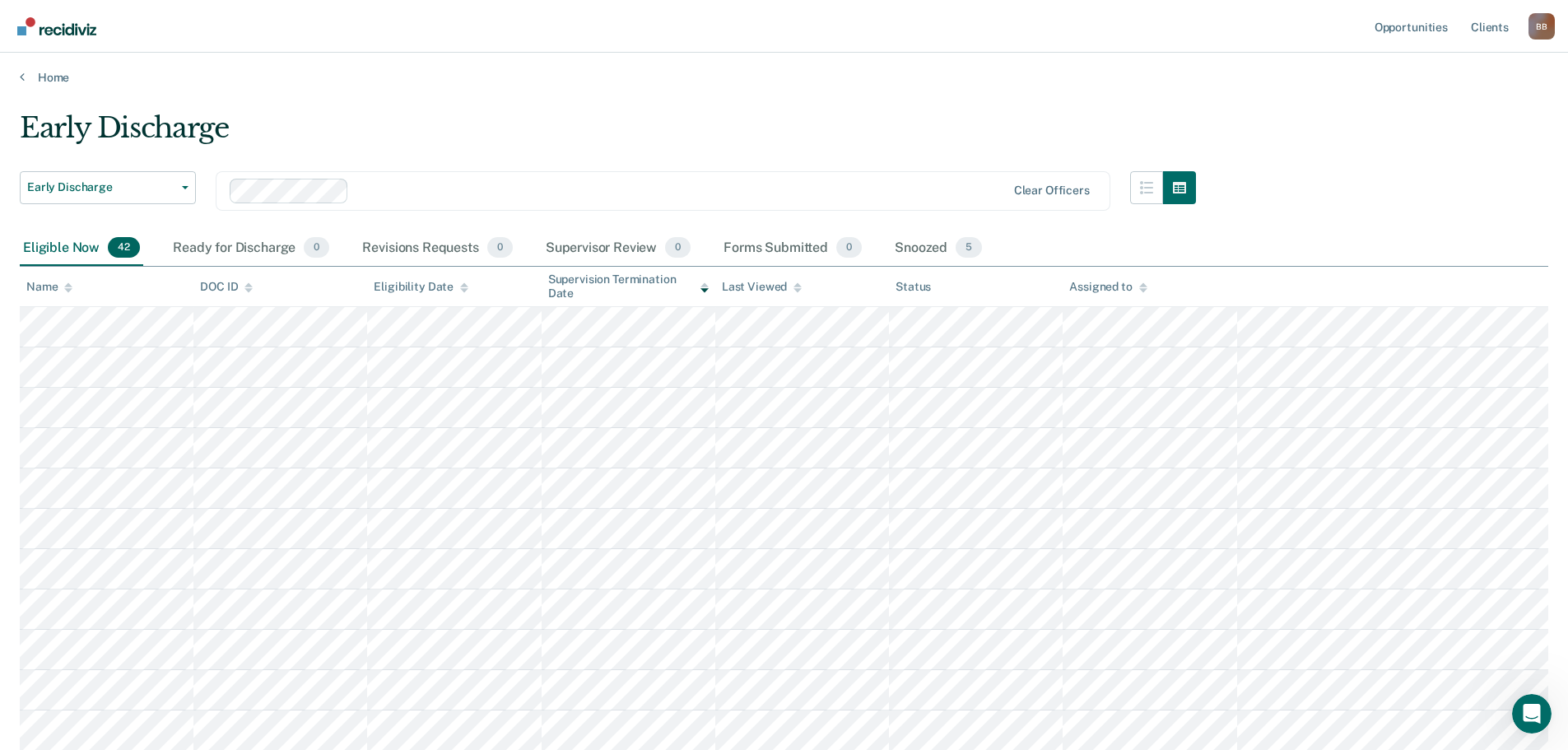
scroll to position [0, 0]
